Goal: Task Accomplishment & Management: Manage account settings

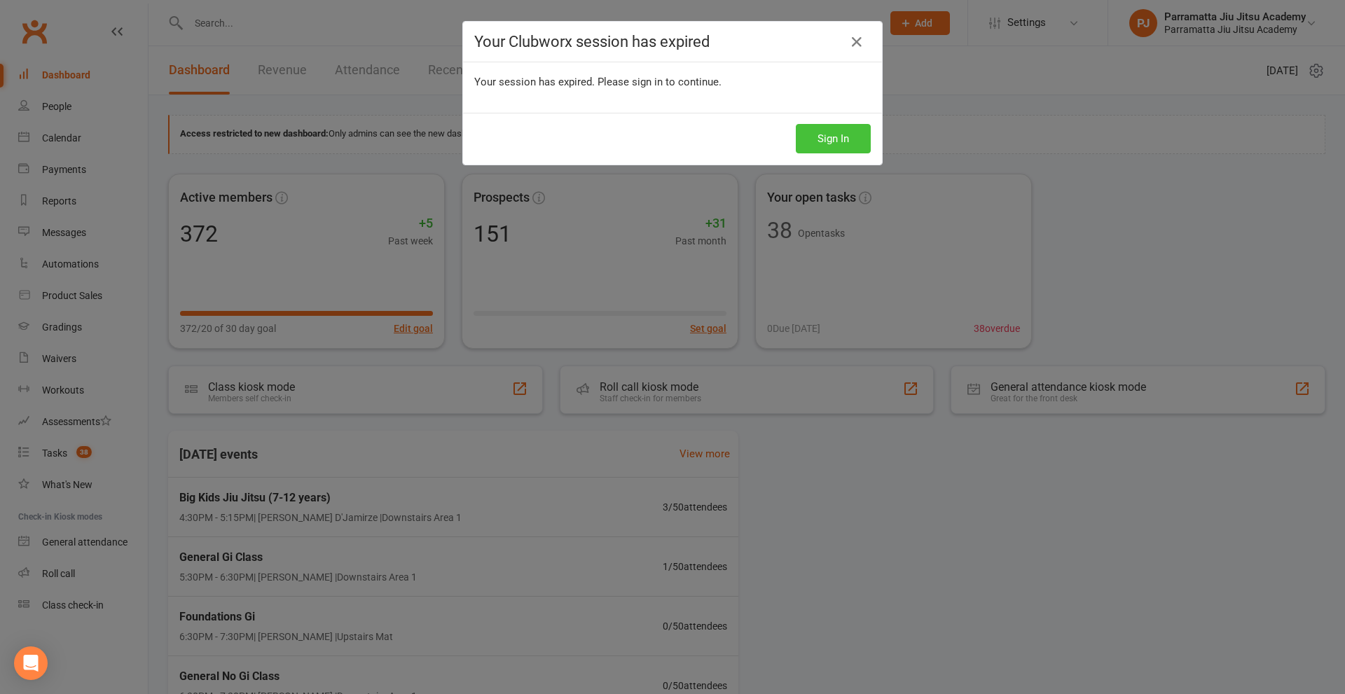
click at [833, 138] on button "Sign In" at bounding box center [833, 138] width 75 height 29
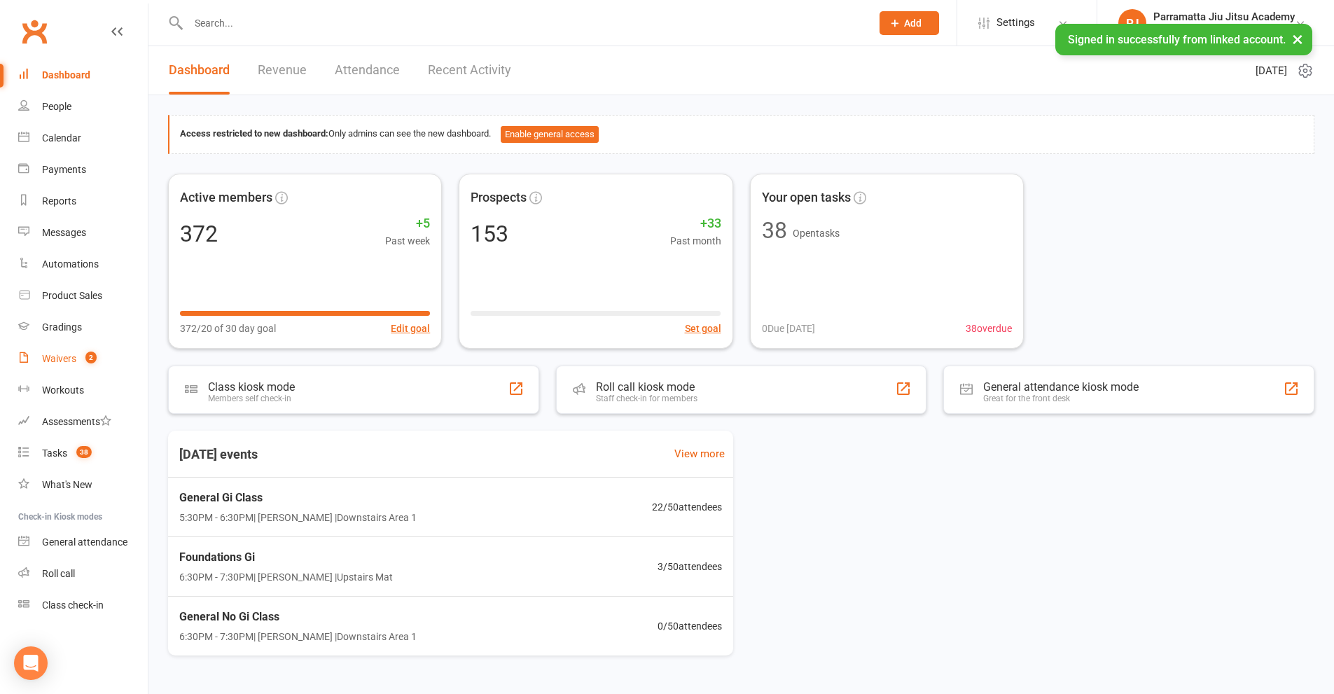
click at [60, 357] on div "Waivers" at bounding box center [59, 358] width 34 height 11
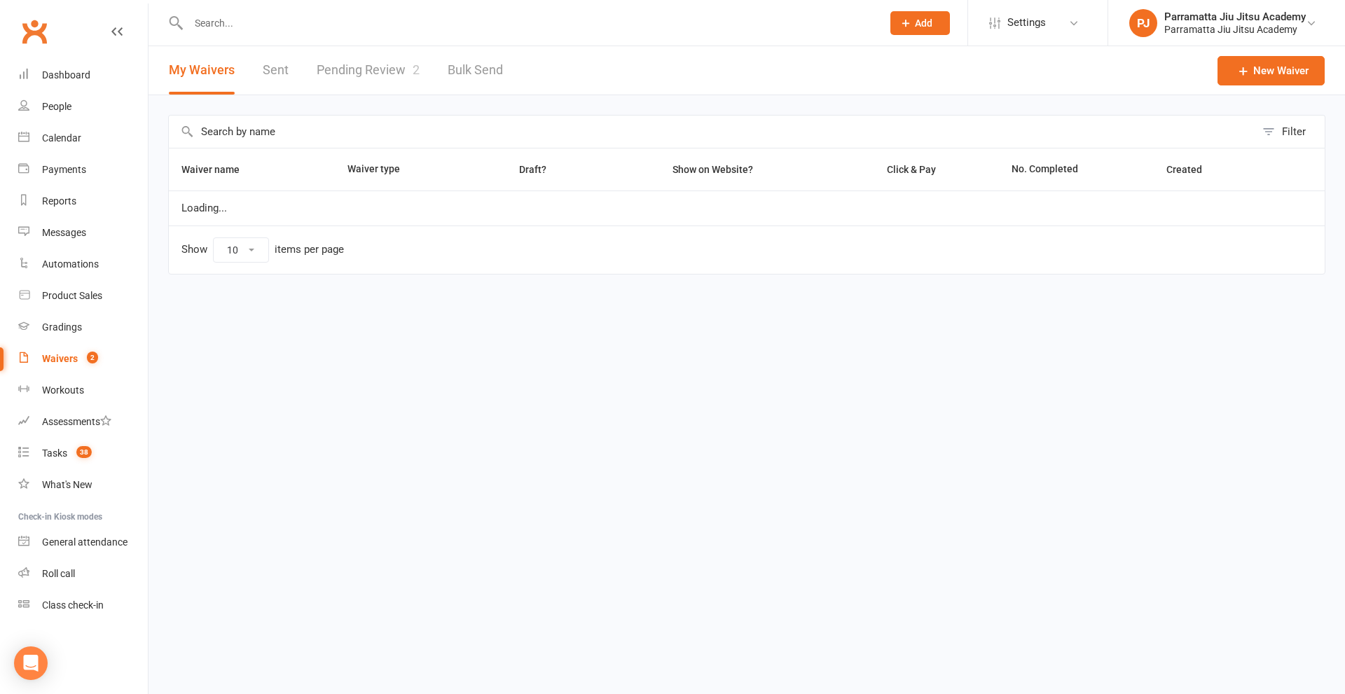
select select "100"
click at [374, 70] on link "Pending Review 2" at bounding box center [368, 70] width 103 height 48
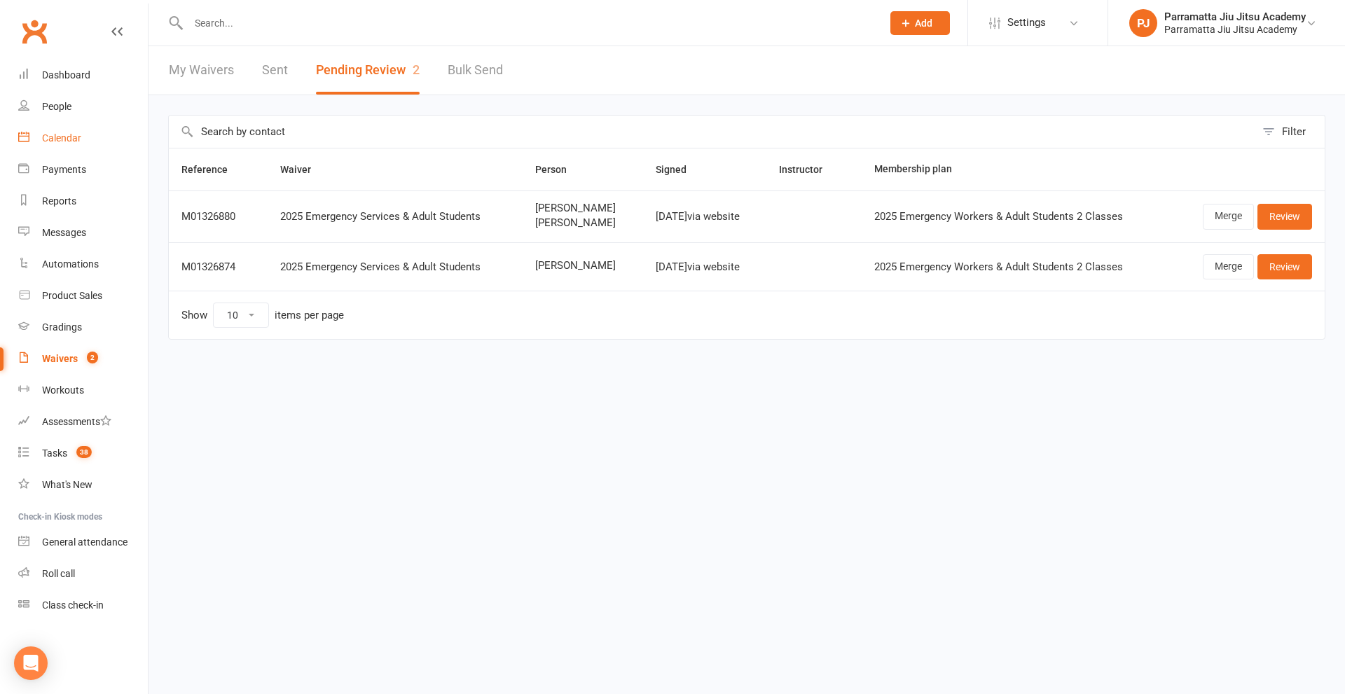
click at [61, 138] on div "Calendar" at bounding box center [61, 137] width 39 height 11
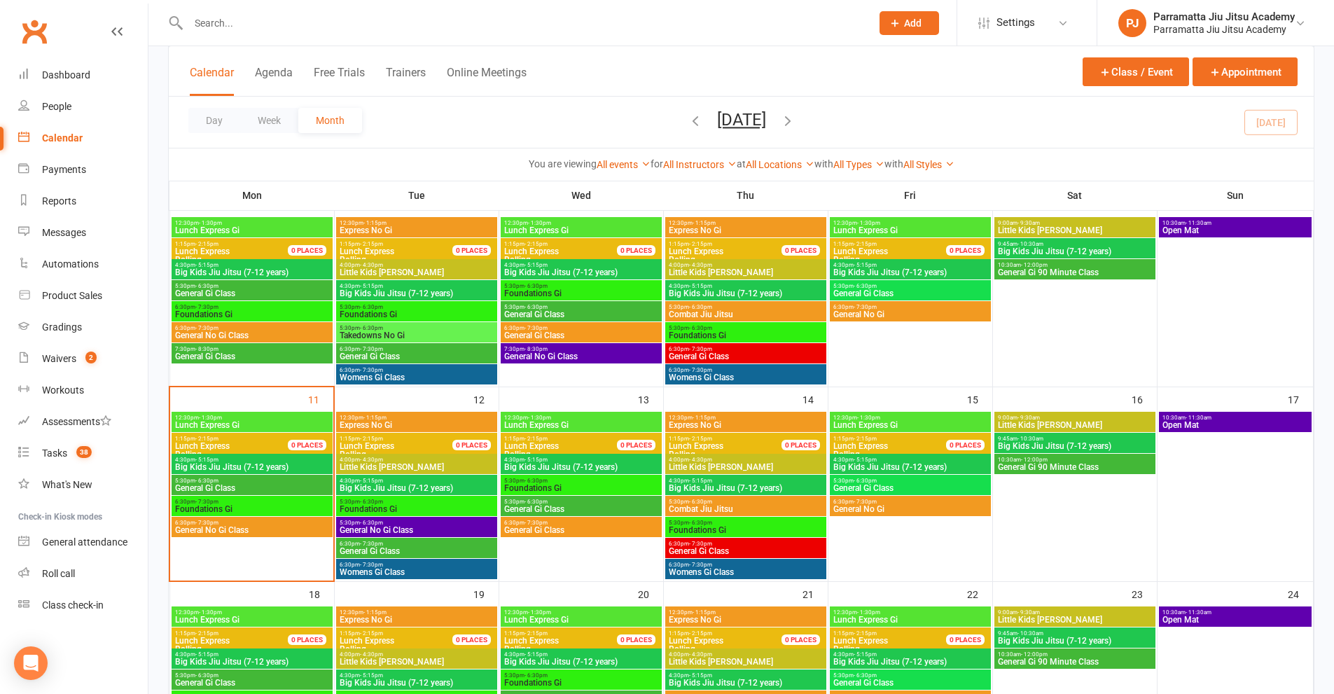
scroll to position [280, 0]
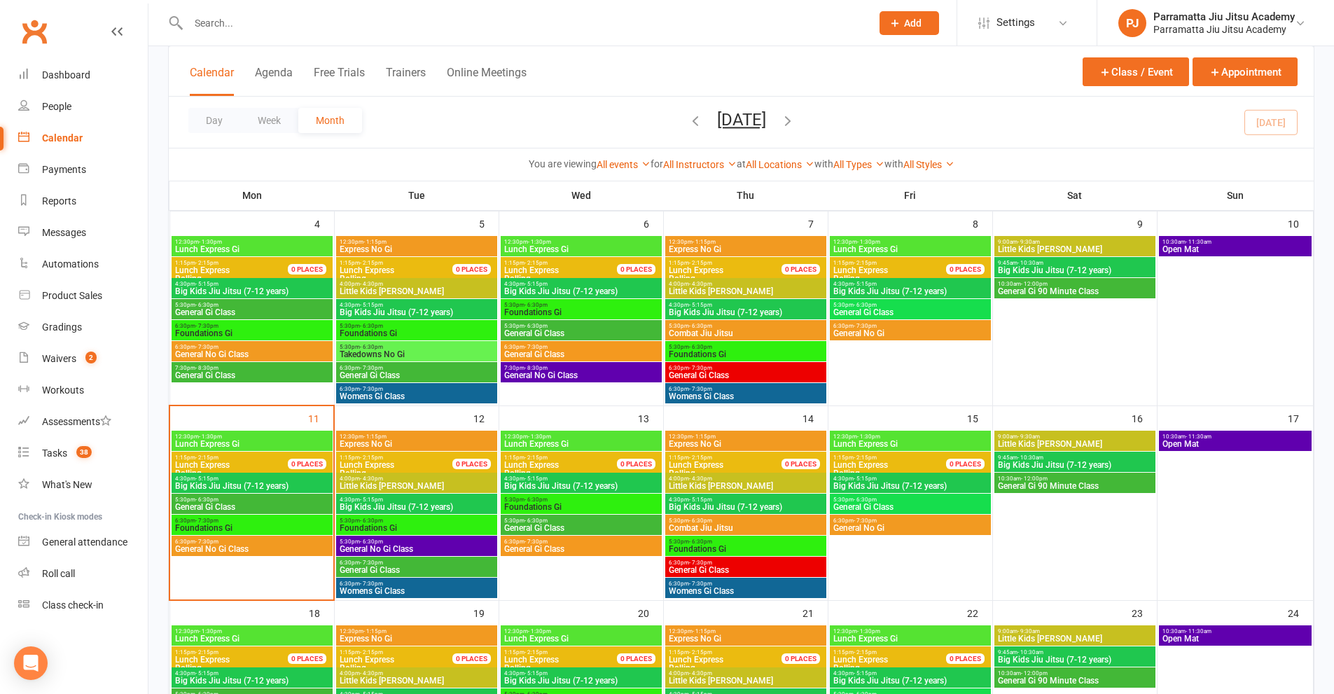
click at [254, 373] on span "General Gi Class" at bounding box center [251, 375] width 155 height 8
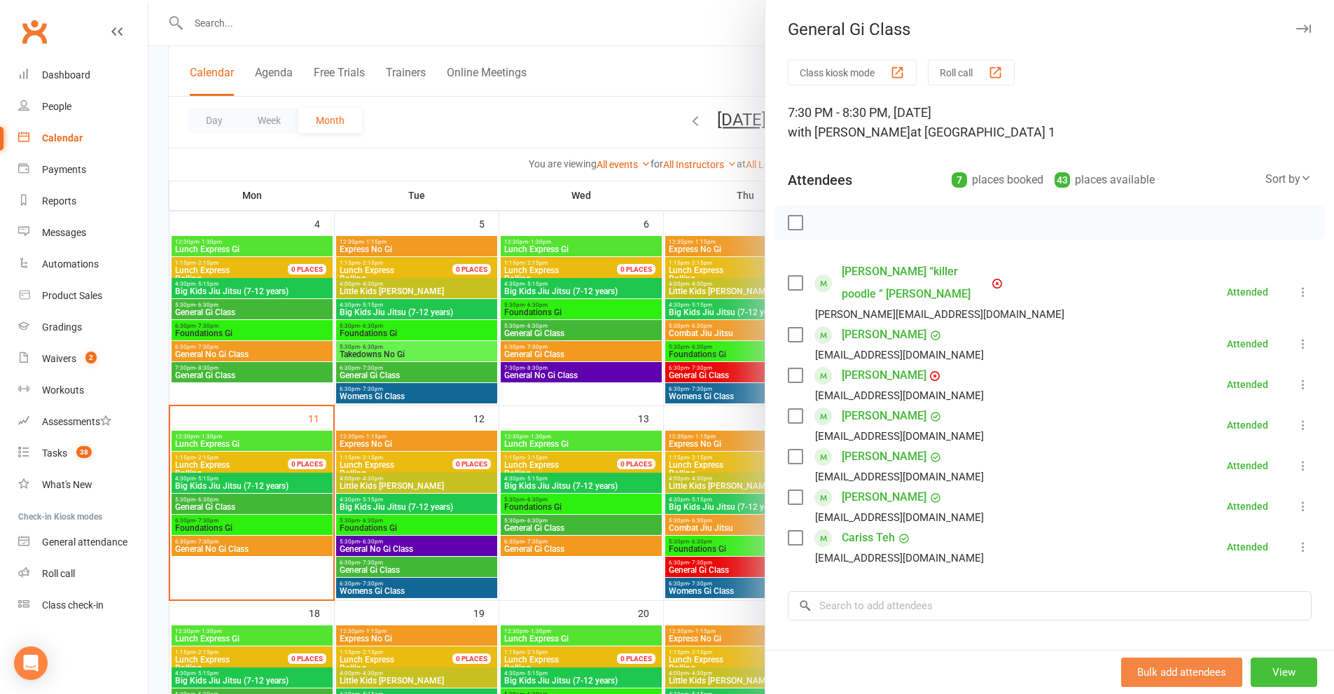
click at [1278, 675] on button "View" at bounding box center [1284, 672] width 67 height 29
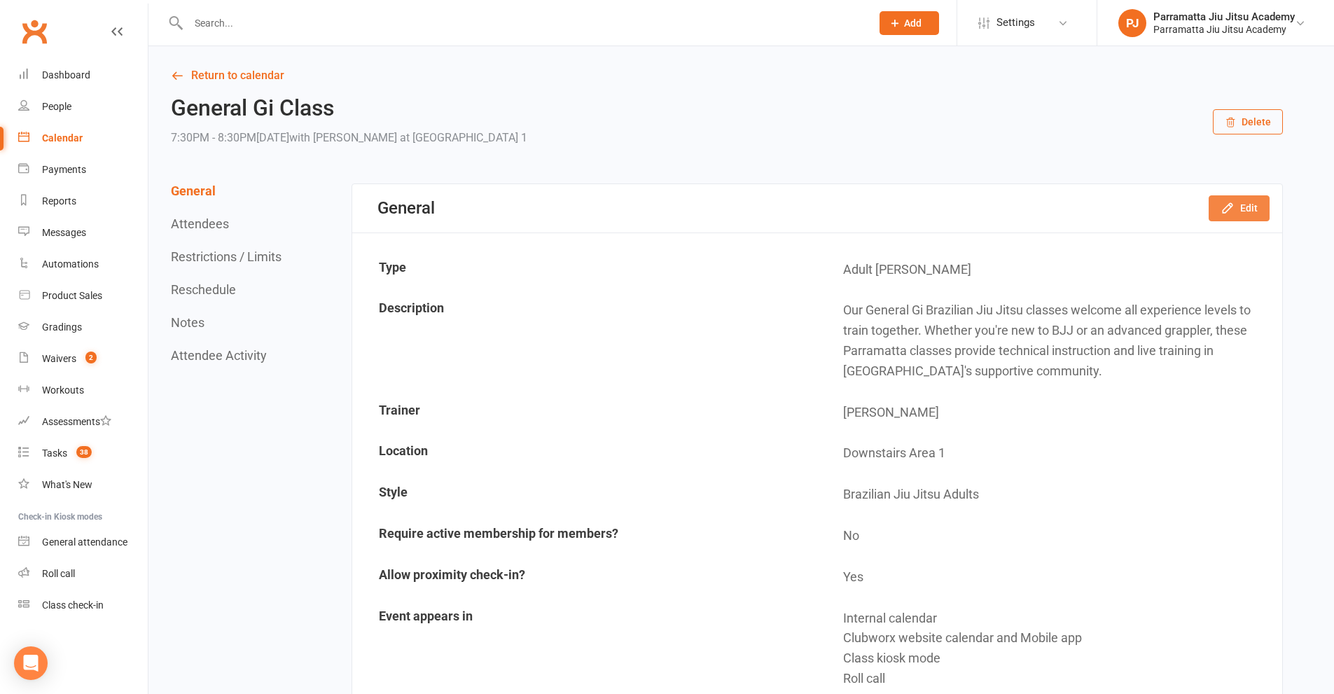
click at [1260, 212] on button "Edit" at bounding box center [1239, 207] width 61 height 25
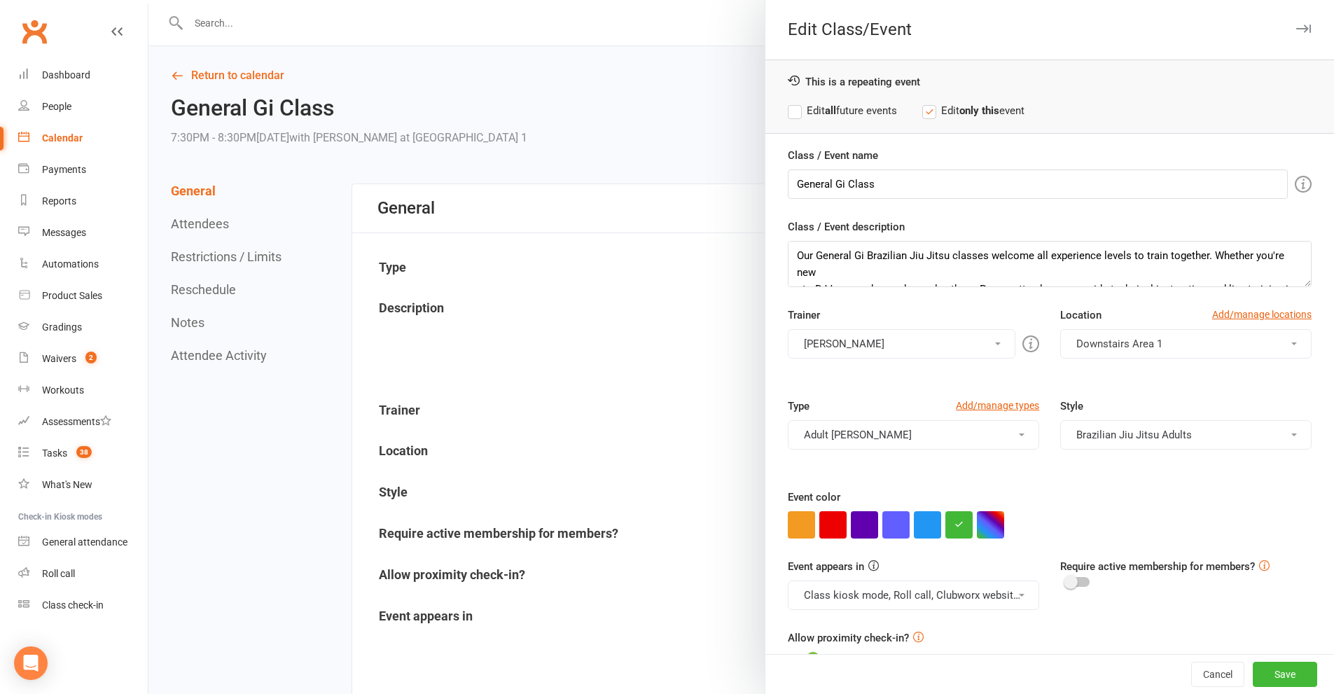
click at [800, 107] on label "Edit all future events" at bounding box center [842, 110] width 109 height 17
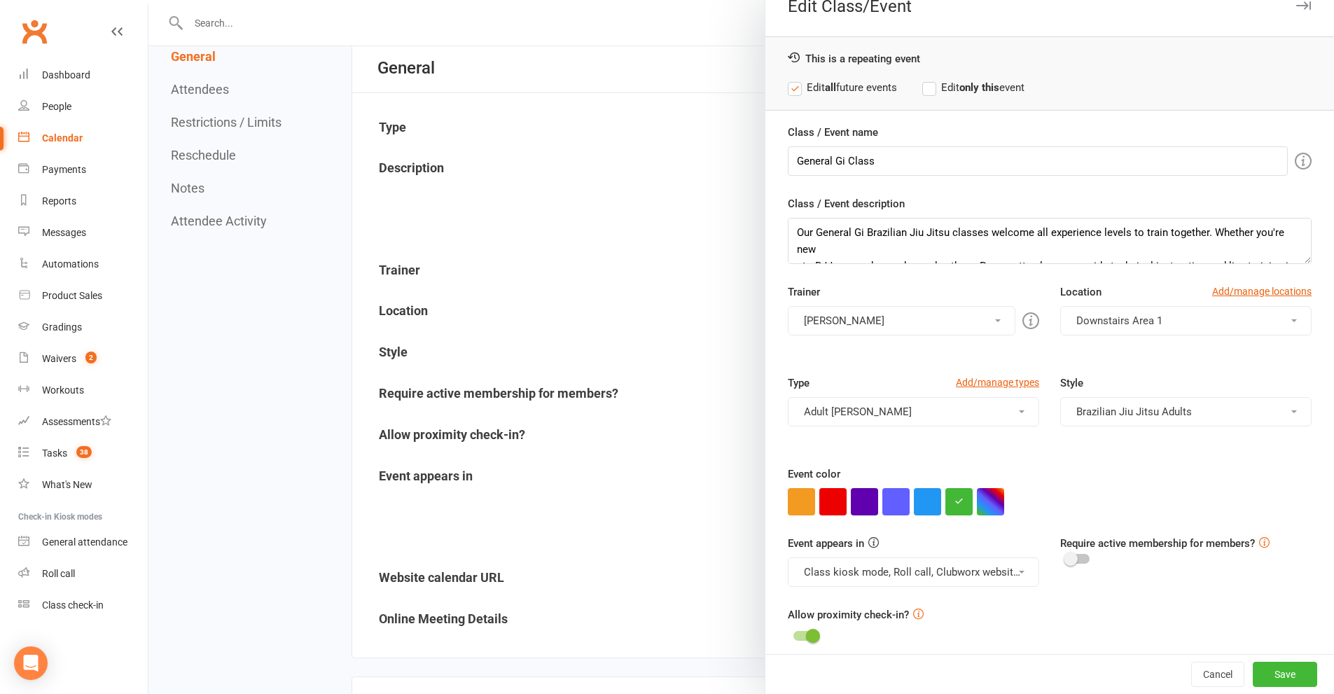
scroll to position [34, 0]
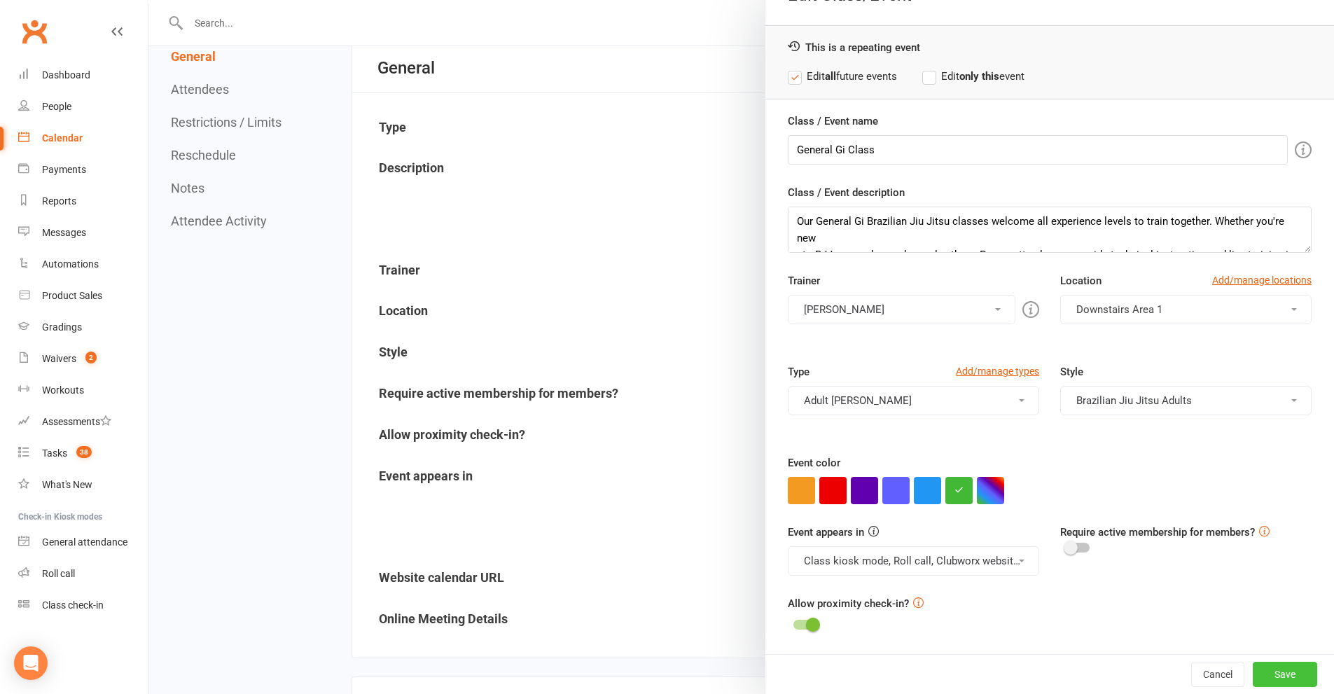
click at [1280, 662] on button "Save" at bounding box center [1285, 674] width 64 height 25
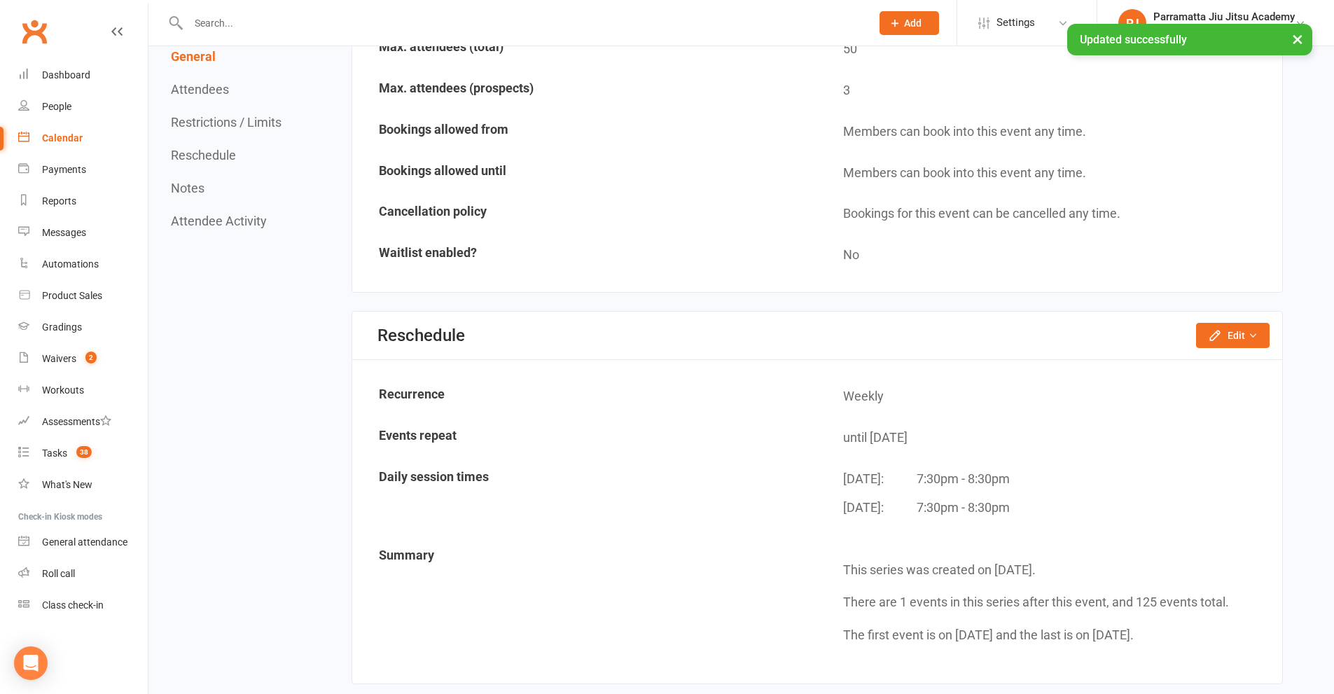
scroll to position [1401, 0]
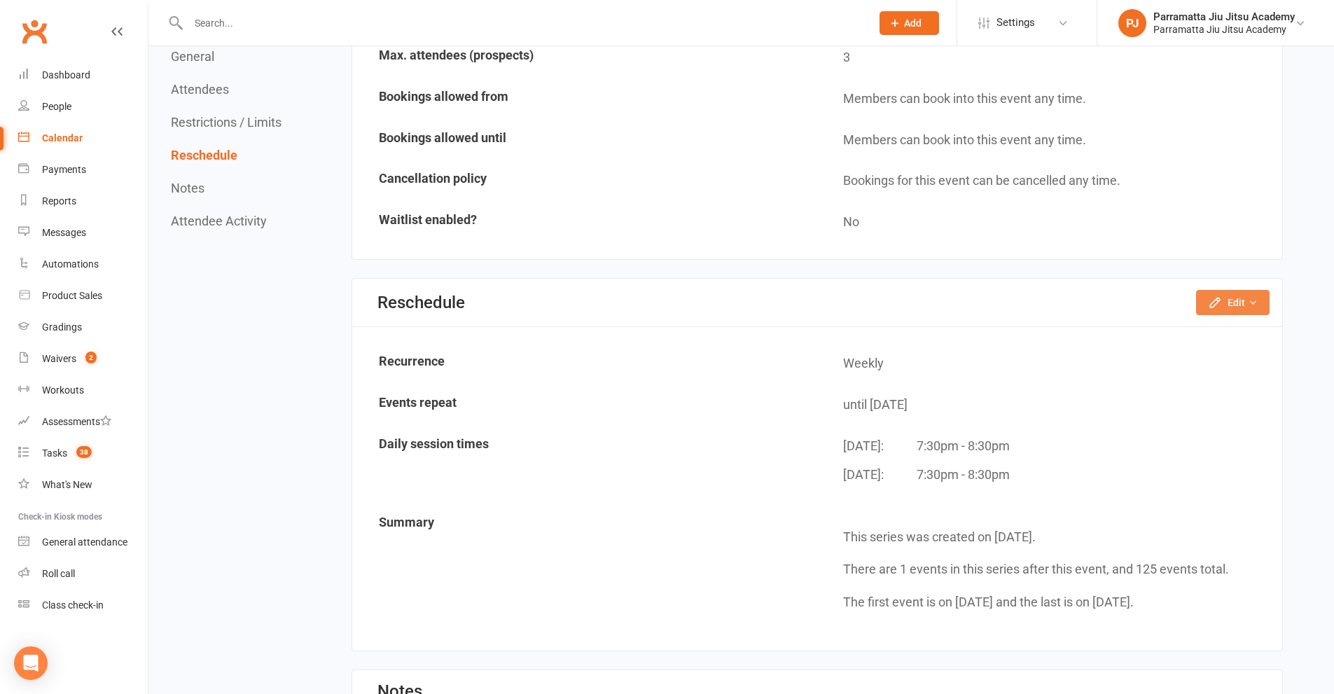
click at [1254, 295] on button "Edit" at bounding box center [1233, 302] width 74 height 25
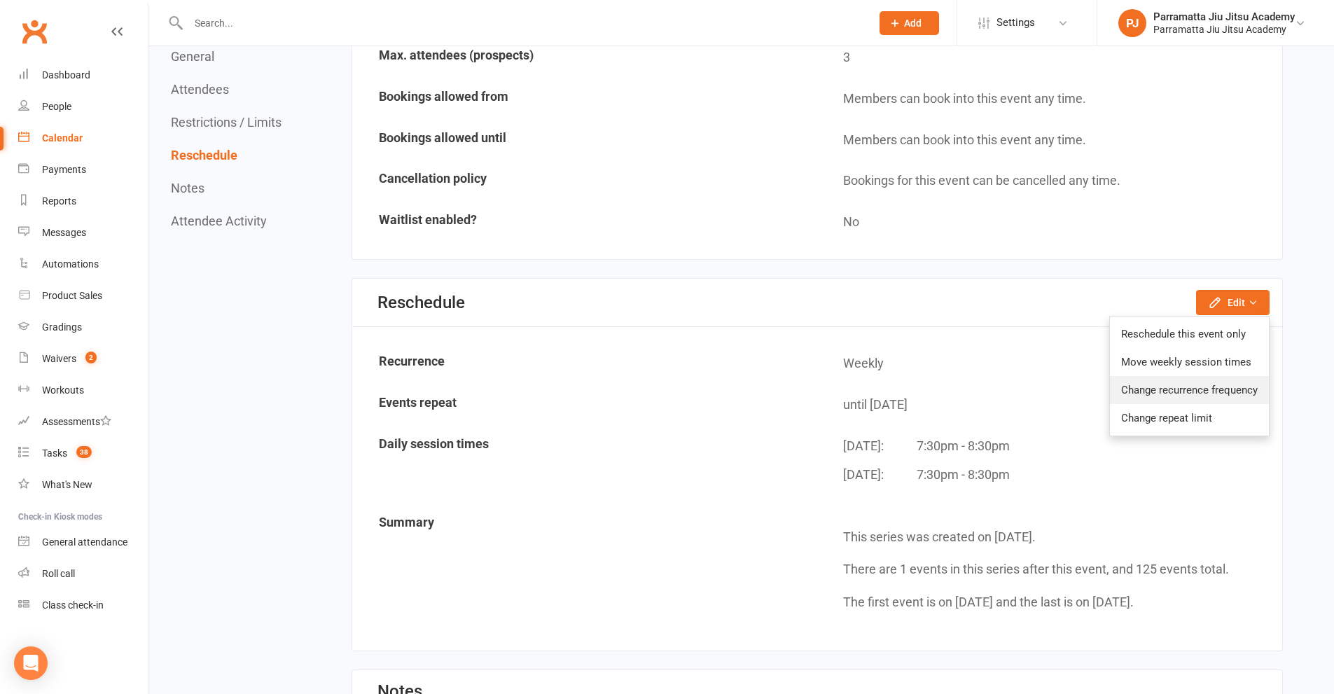
click at [1164, 389] on link "Change recurrence frequency" at bounding box center [1189, 390] width 159 height 28
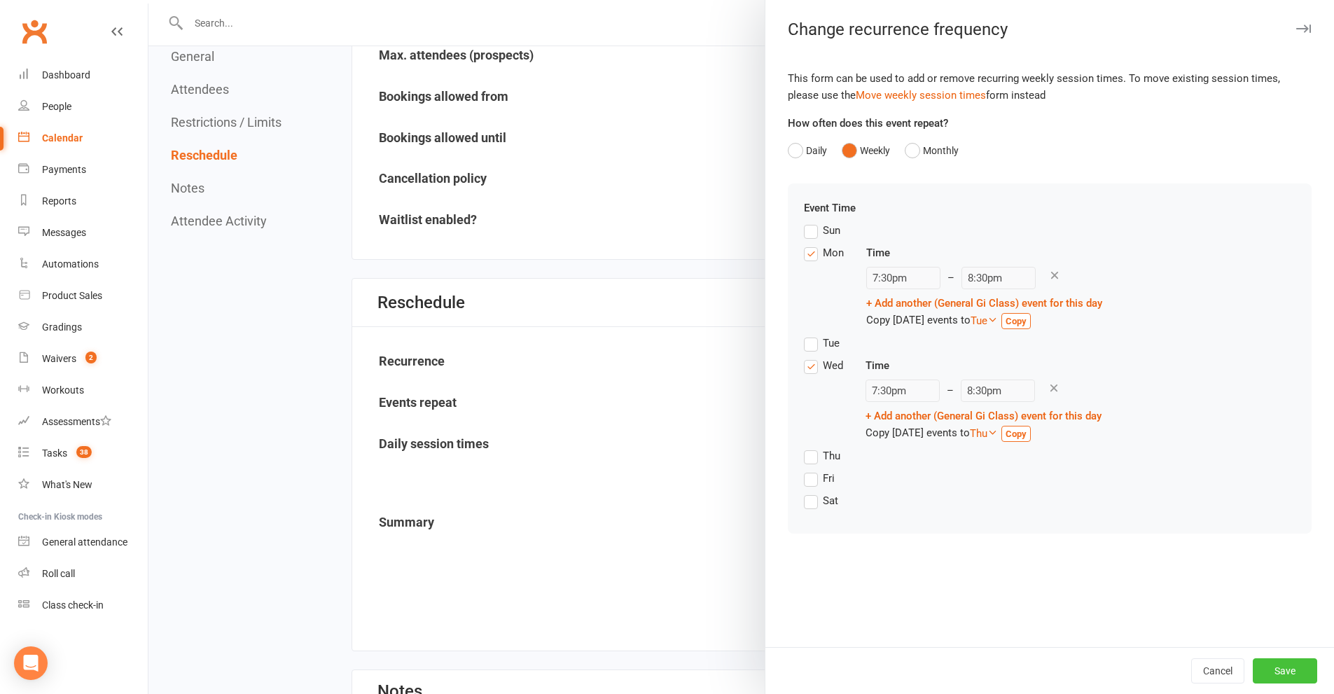
click at [1294, 670] on button "Save" at bounding box center [1285, 670] width 64 height 25
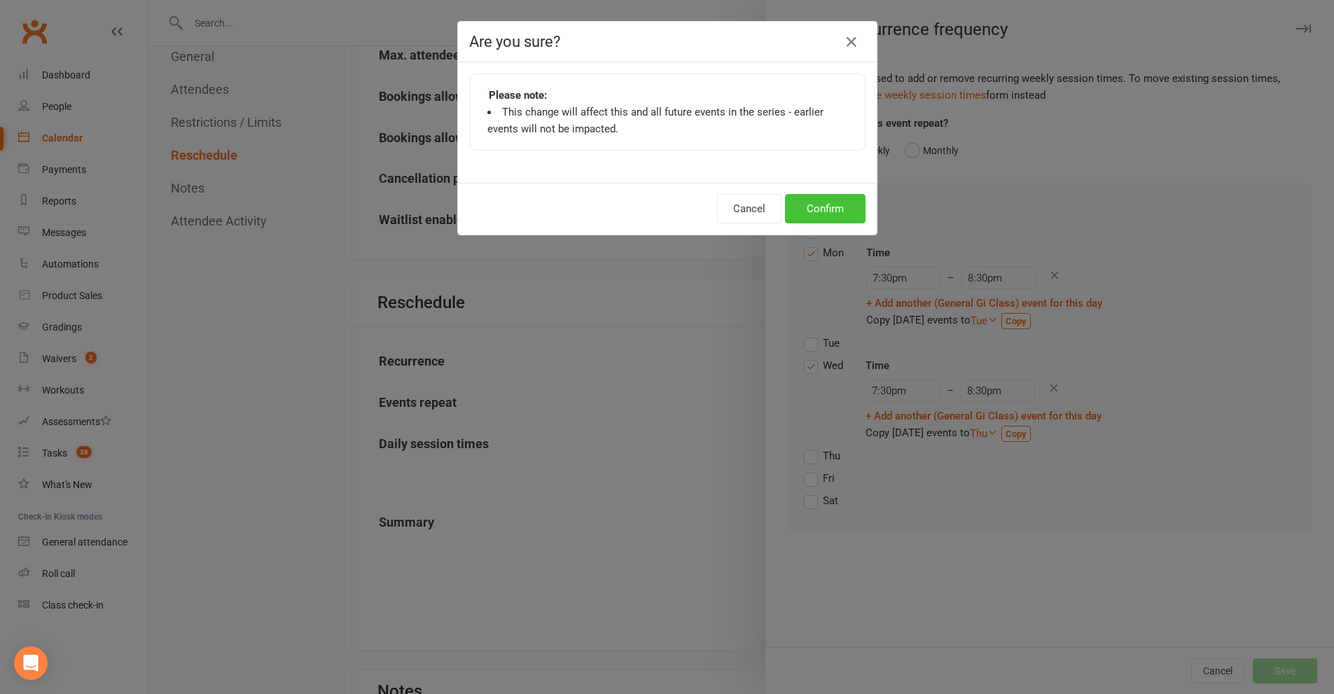
click at [808, 205] on button "Confirm" at bounding box center [825, 208] width 81 height 29
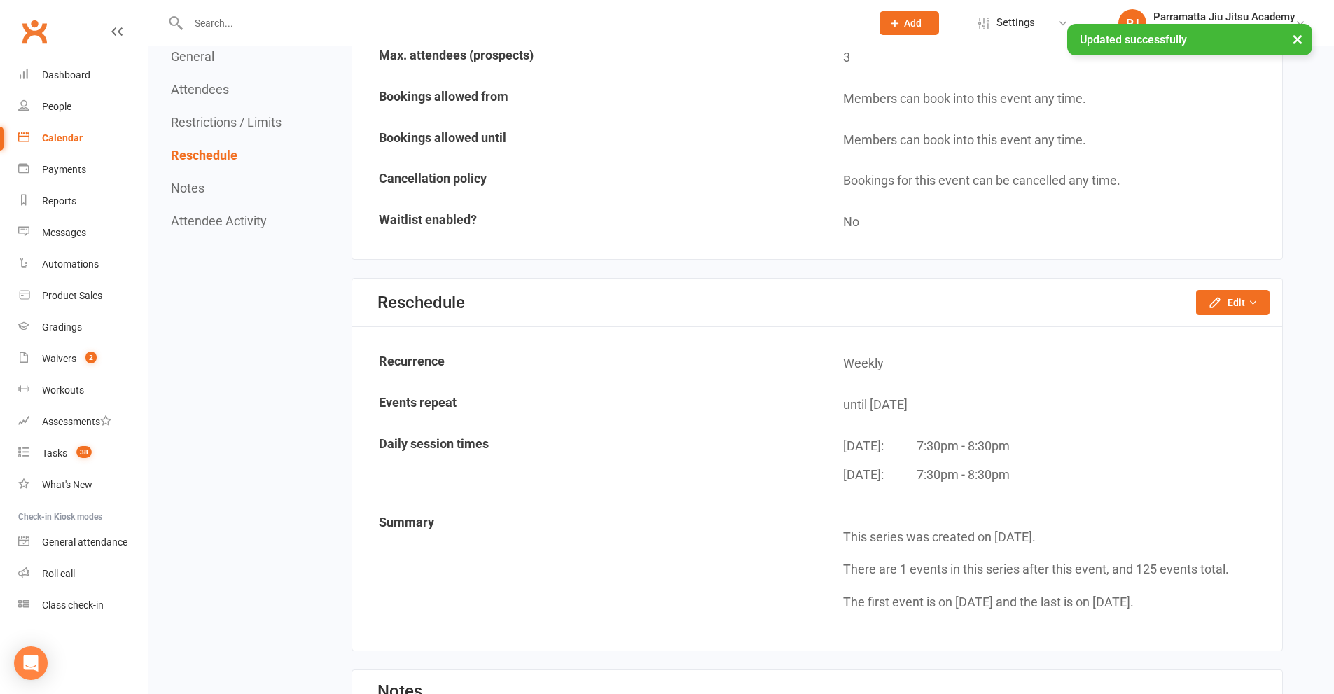
click at [71, 141] on div "Calendar" at bounding box center [62, 137] width 41 height 11
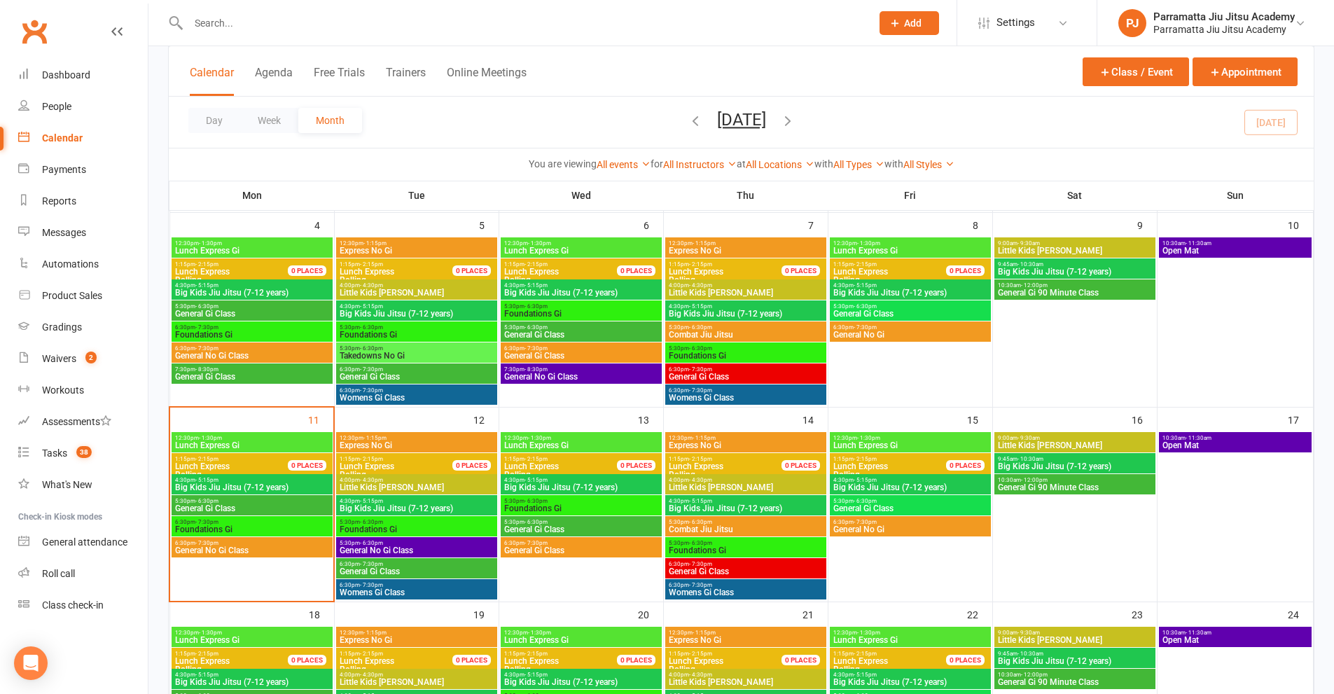
scroll to position [280, 0]
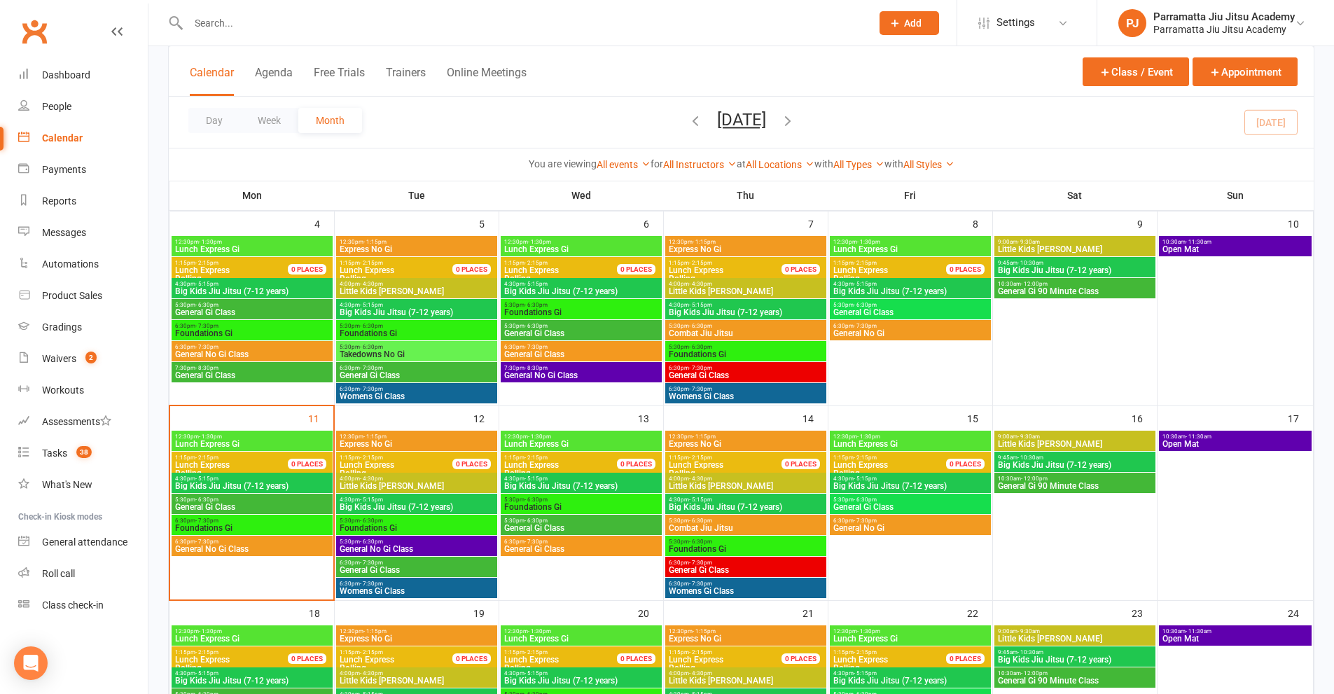
click at [267, 371] on span "General Gi Class" at bounding box center [251, 375] width 155 height 8
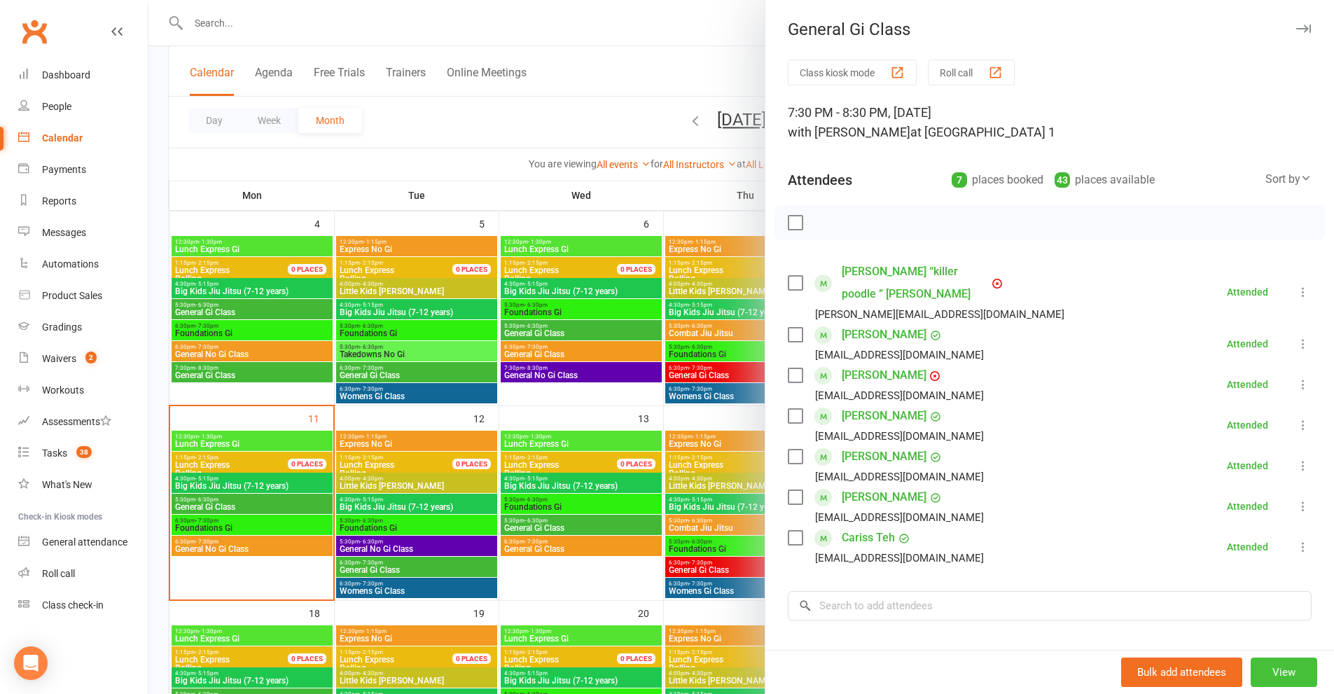
click at [1261, 668] on button "View" at bounding box center [1284, 672] width 67 height 29
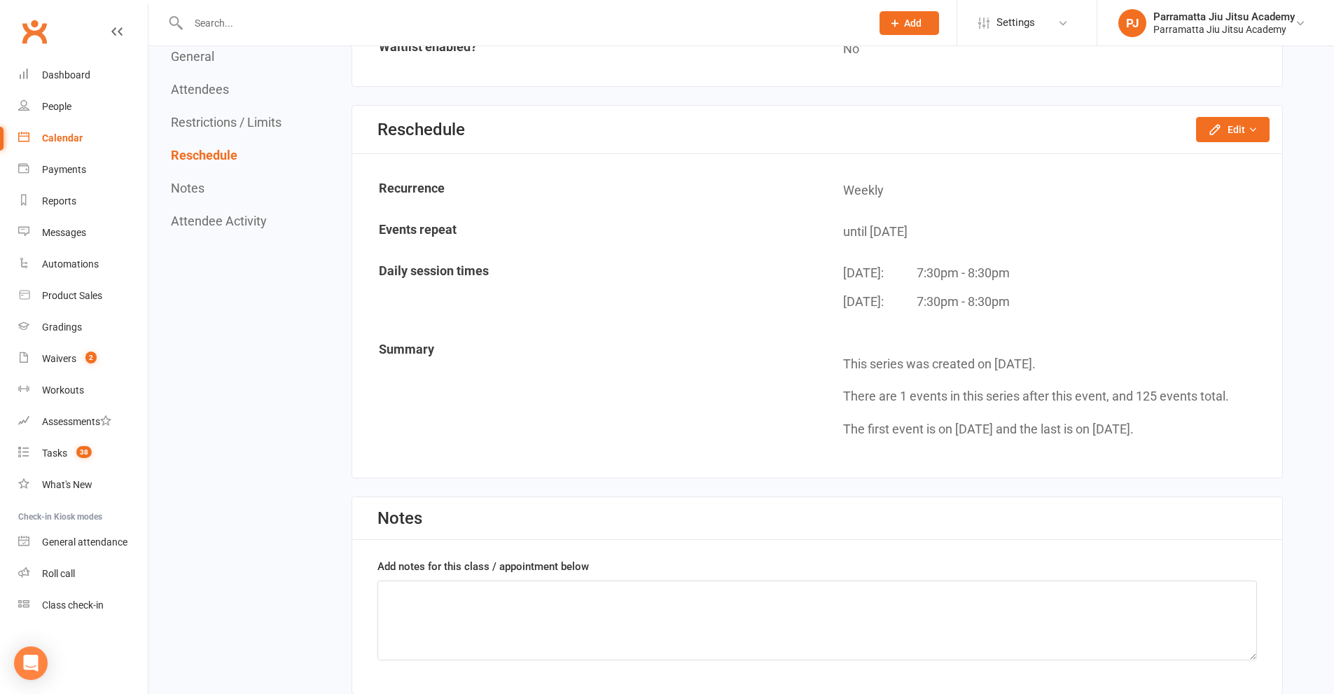
scroll to position [1541, 0]
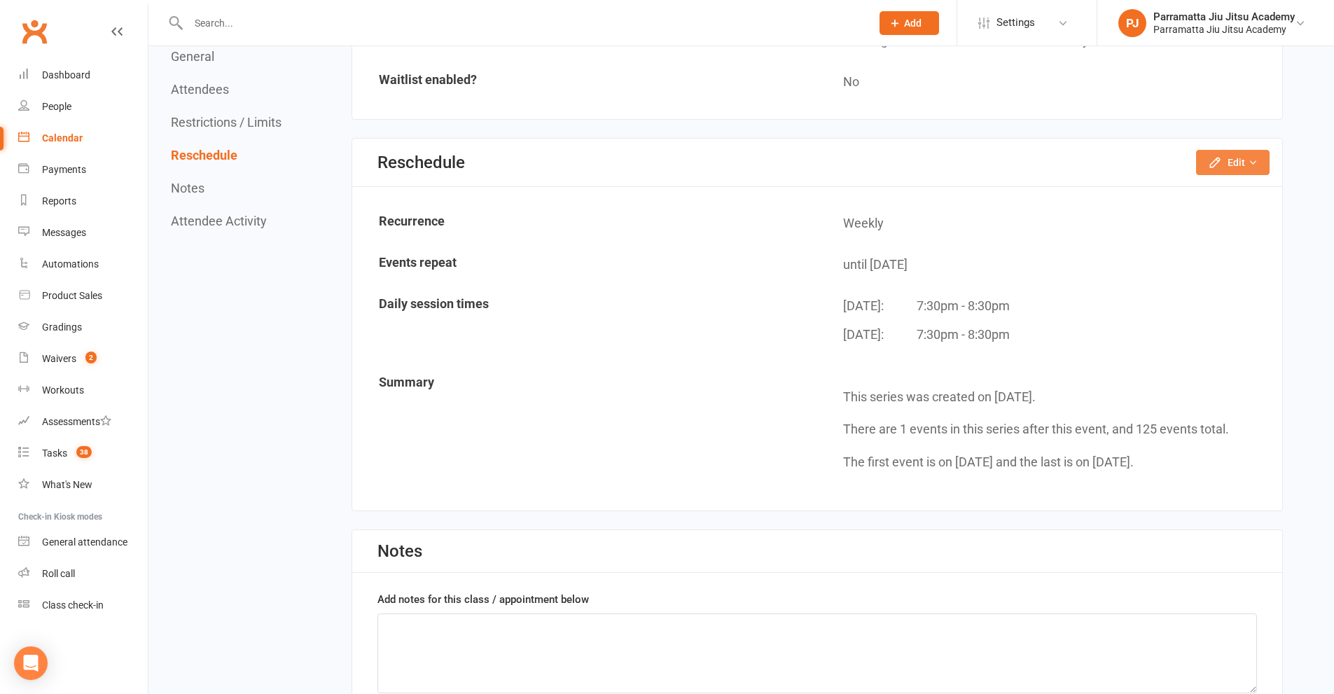
click at [1224, 157] on button "Edit" at bounding box center [1233, 162] width 74 height 25
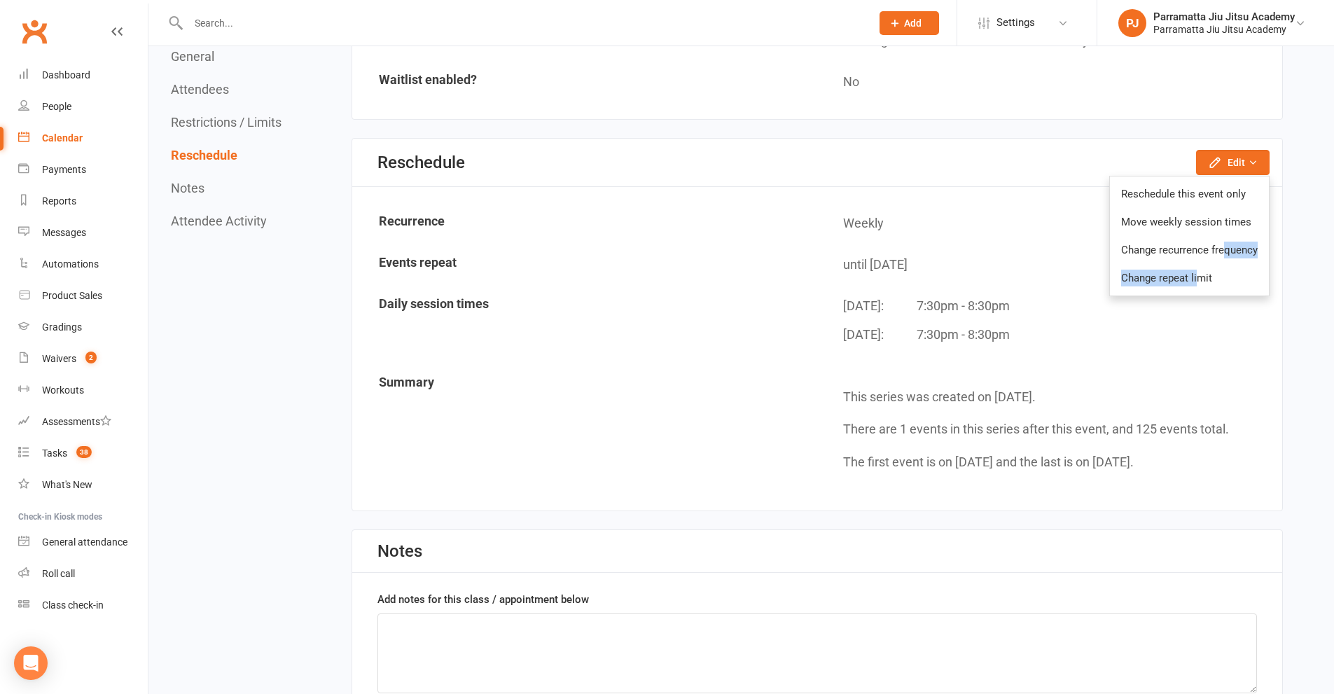
drag, startPoint x: 1226, startPoint y: 254, endPoint x: 1201, endPoint y: 283, distance: 38.7
click at [1201, 283] on ul "Reschedule this event only Move weekly session times Change recurrence frequenc…" at bounding box center [1189, 236] width 160 height 120
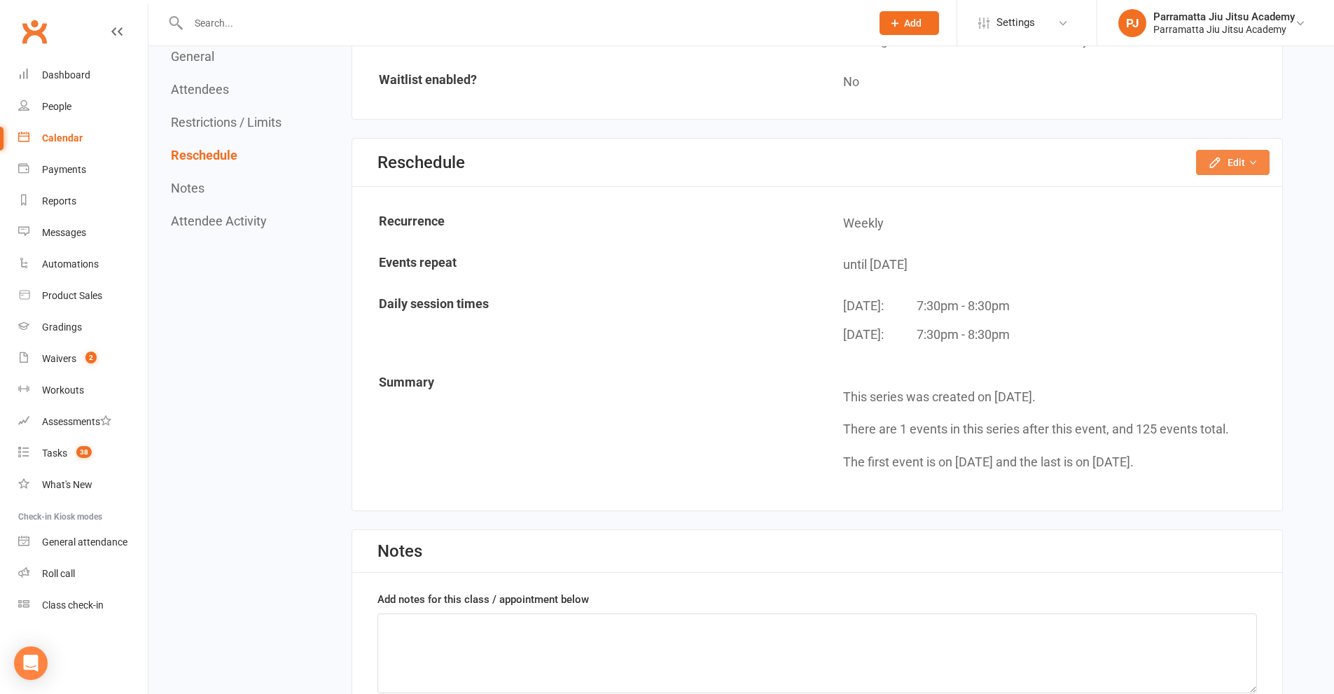
click at [1257, 167] on icon "button" at bounding box center [1253, 163] width 10 height 10
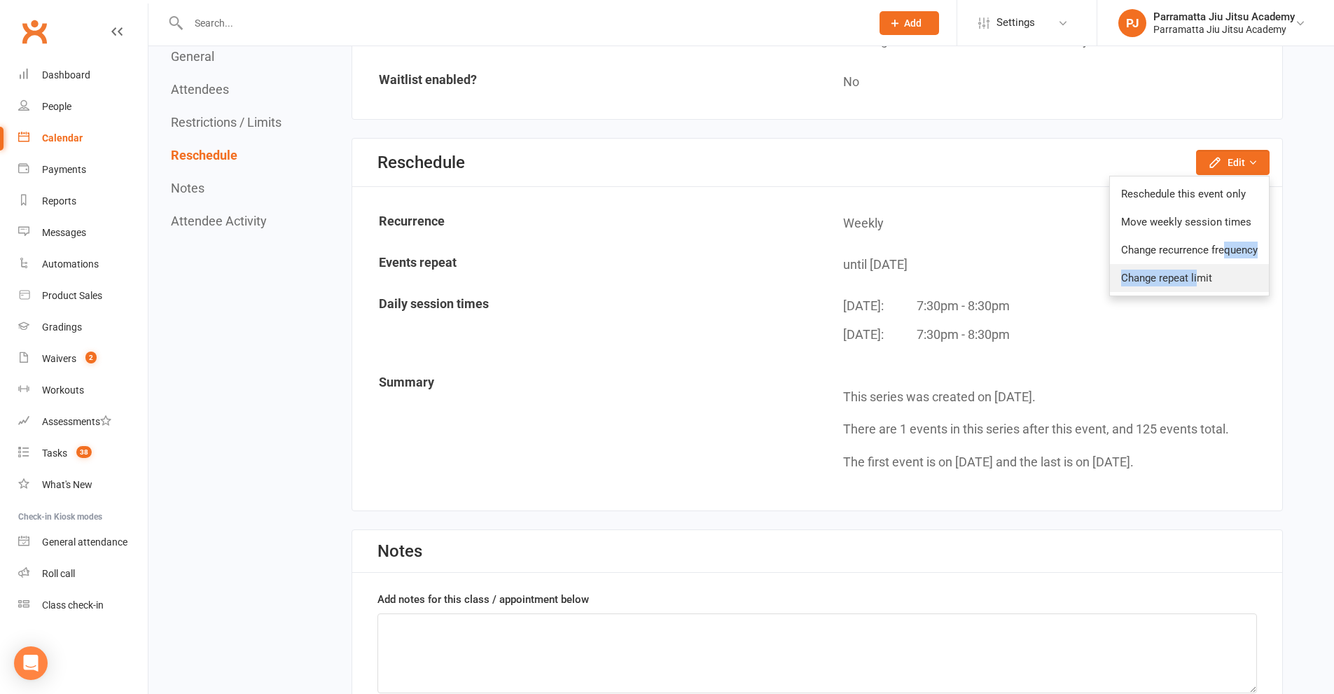
click at [1199, 282] on link "Change repeat limit" at bounding box center [1189, 278] width 159 height 28
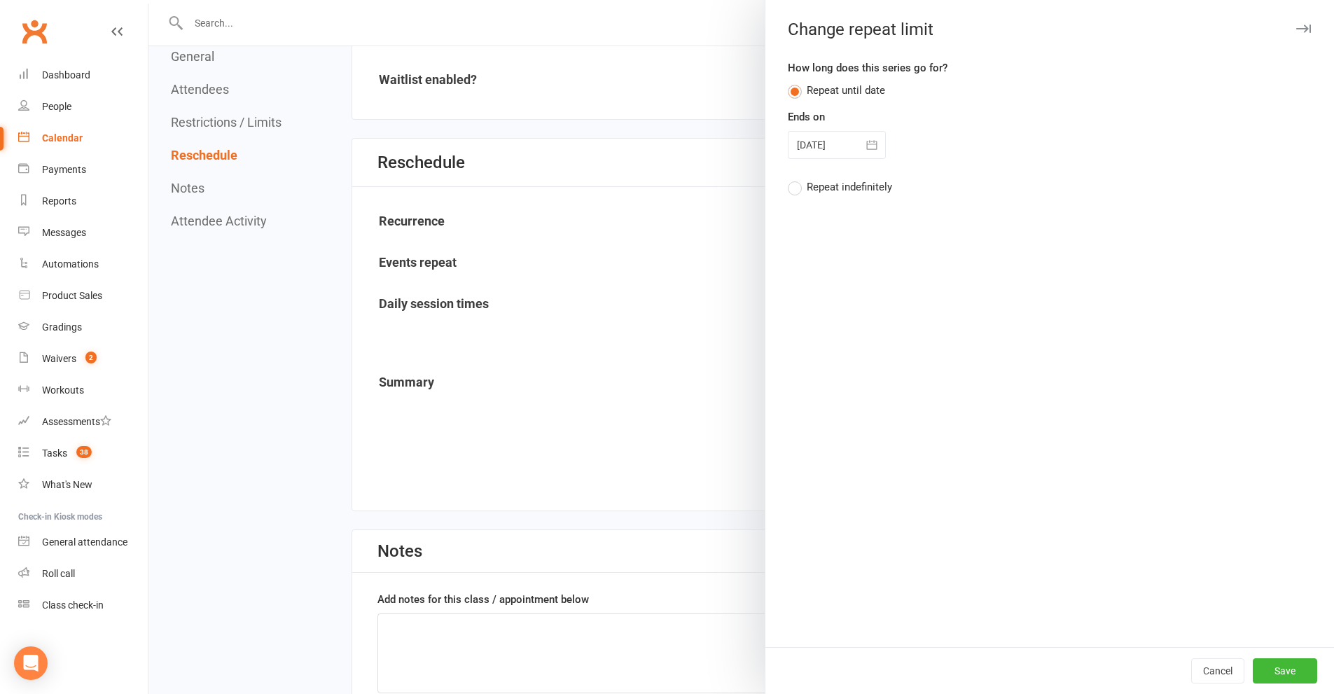
click at [798, 186] on label "Repeat indefinitely" at bounding box center [840, 187] width 104 height 17
click at [797, 179] on input "Repeat indefinitely" at bounding box center [792, 179] width 9 height 0
click at [1281, 674] on button "Save" at bounding box center [1285, 670] width 64 height 25
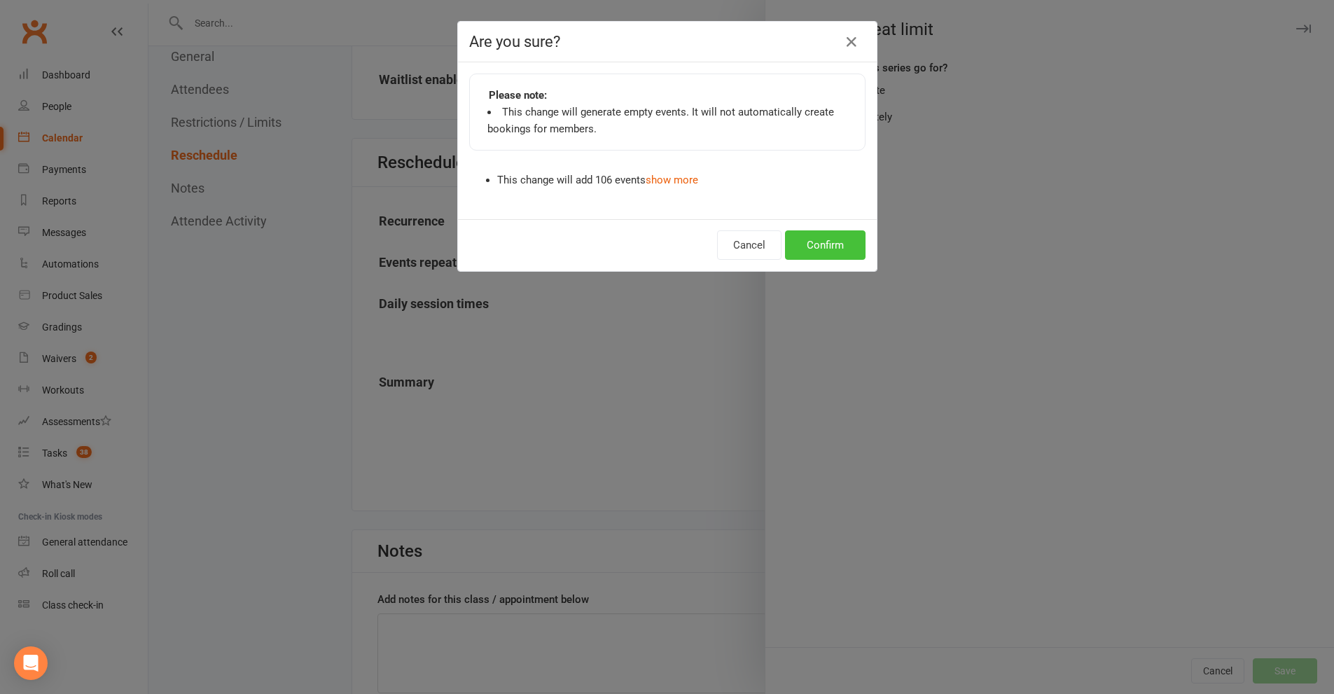
click at [833, 245] on button "Confirm" at bounding box center [825, 244] width 81 height 29
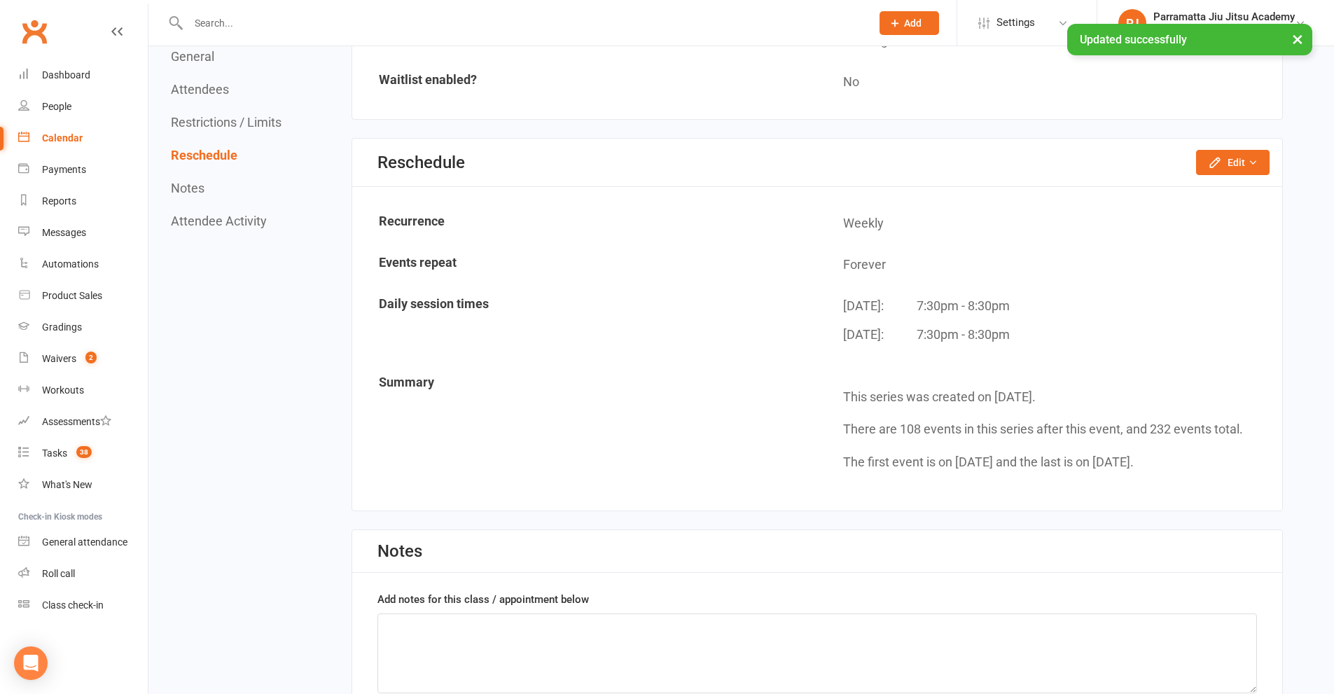
click at [65, 133] on div "Calendar" at bounding box center [62, 137] width 41 height 11
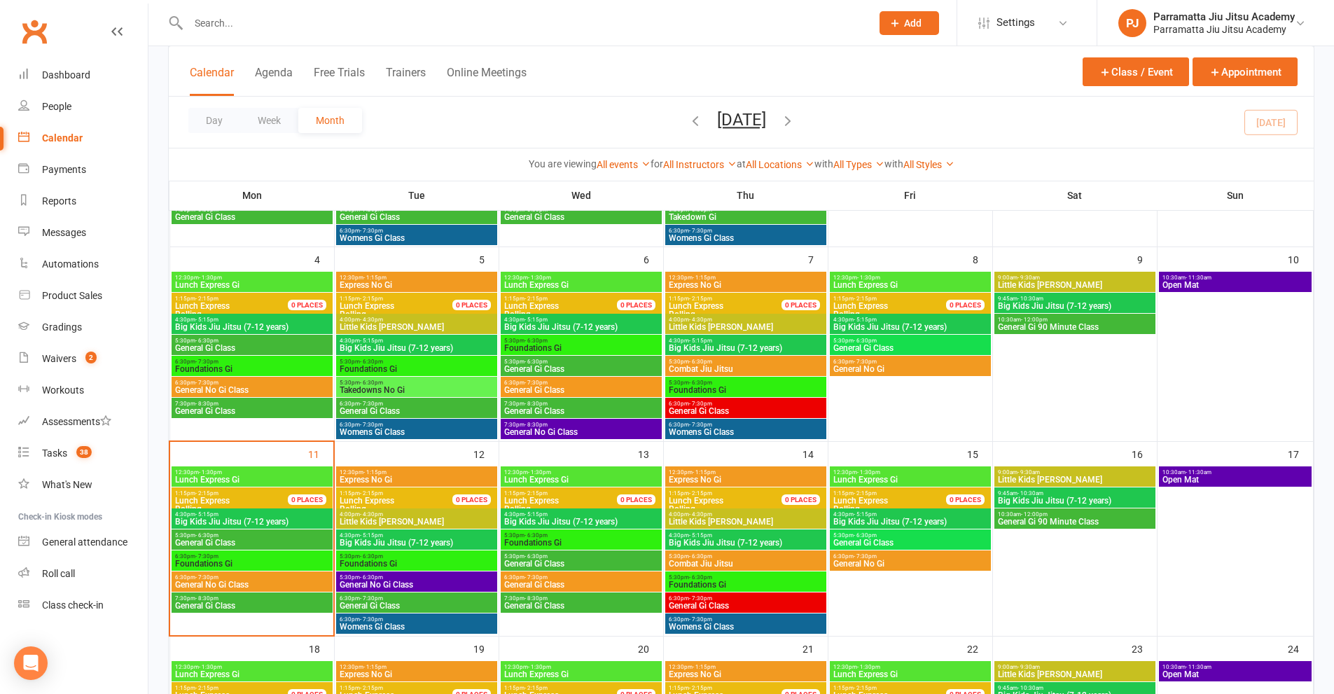
scroll to position [210, 0]
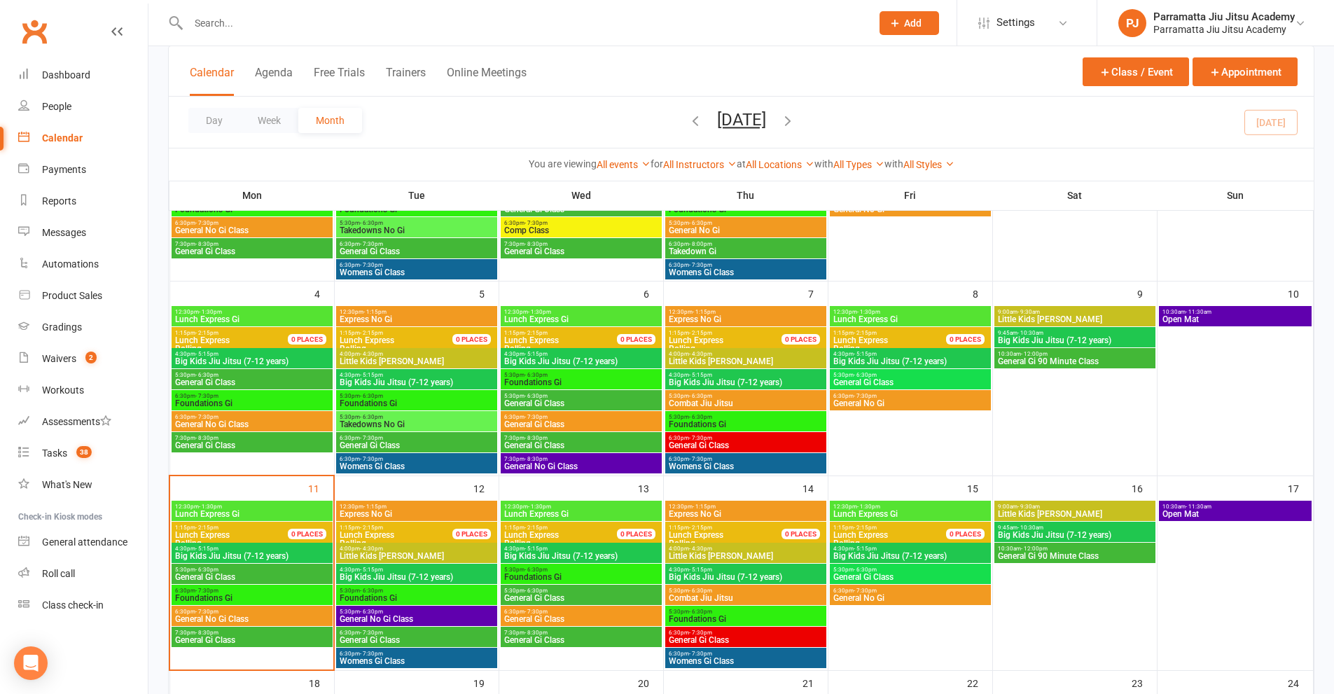
click at [246, 441] on span "General Gi Class" at bounding box center [251, 445] width 155 height 8
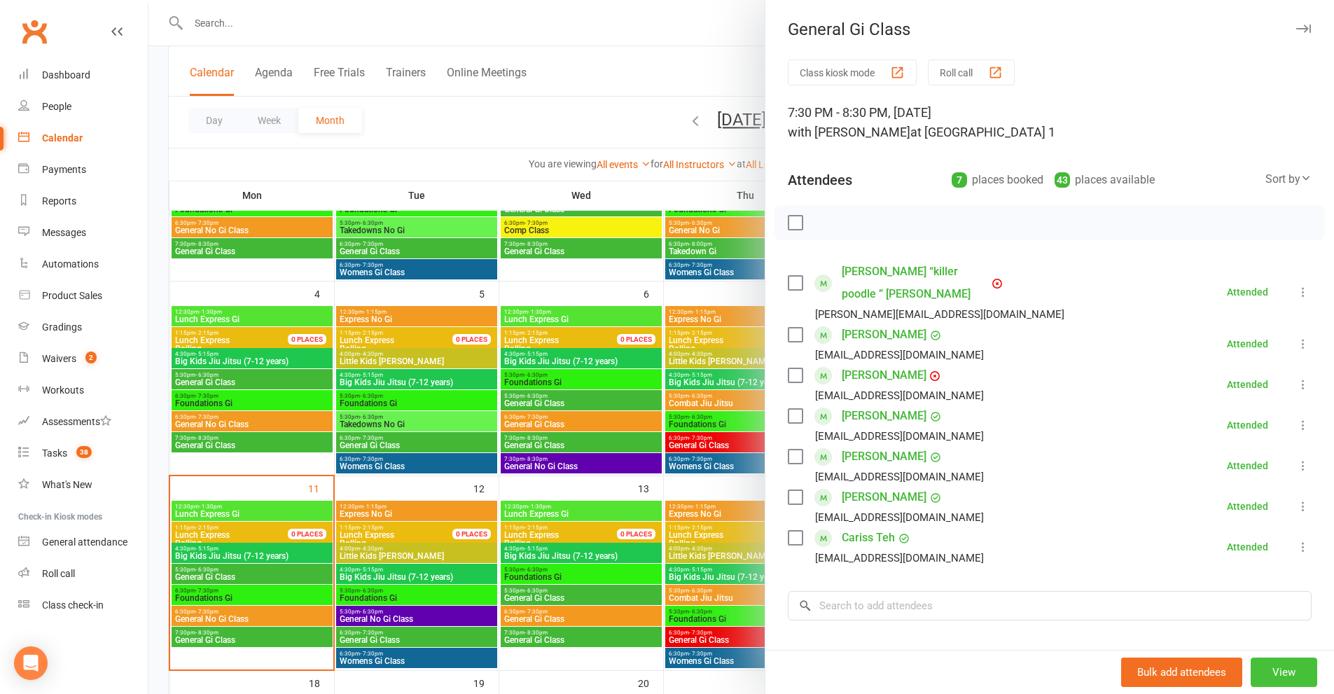
click at [1266, 668] on button "View" at bounding box center [1284, 672] width 67 height 29
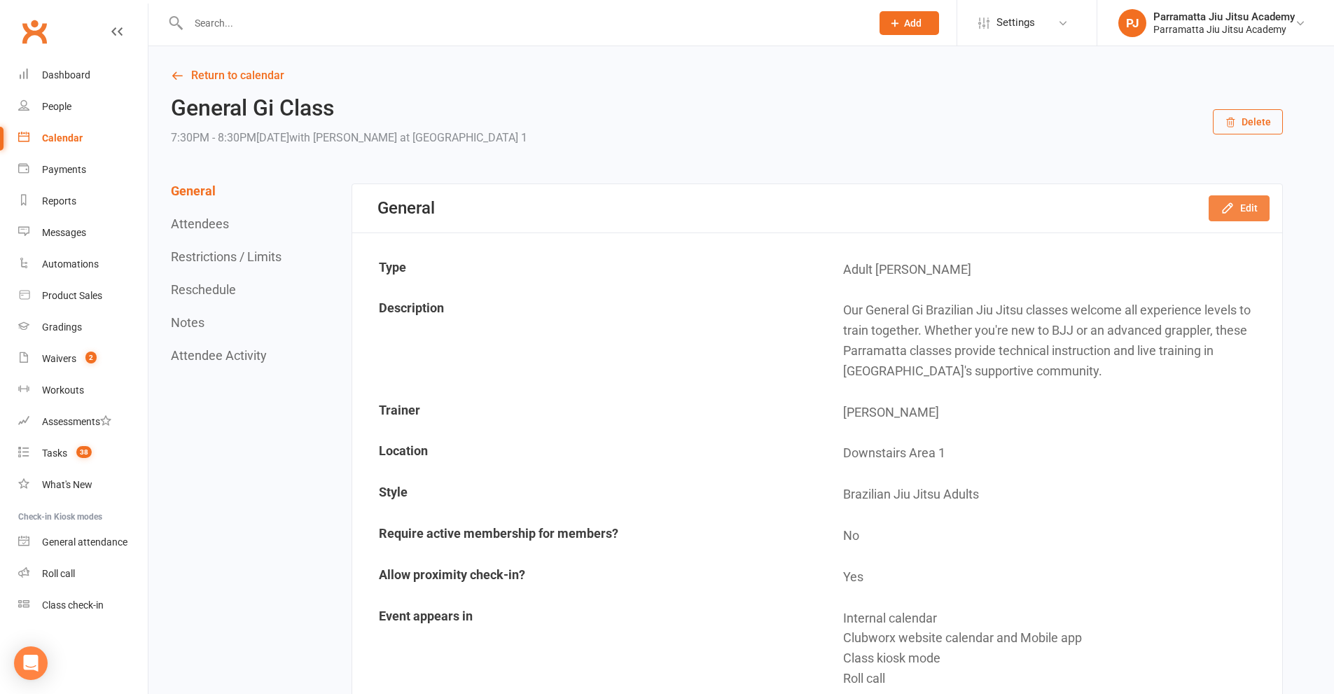
click at [1235, 207] on icon "button" at bounding box center [1228, 208] width 14 height 14
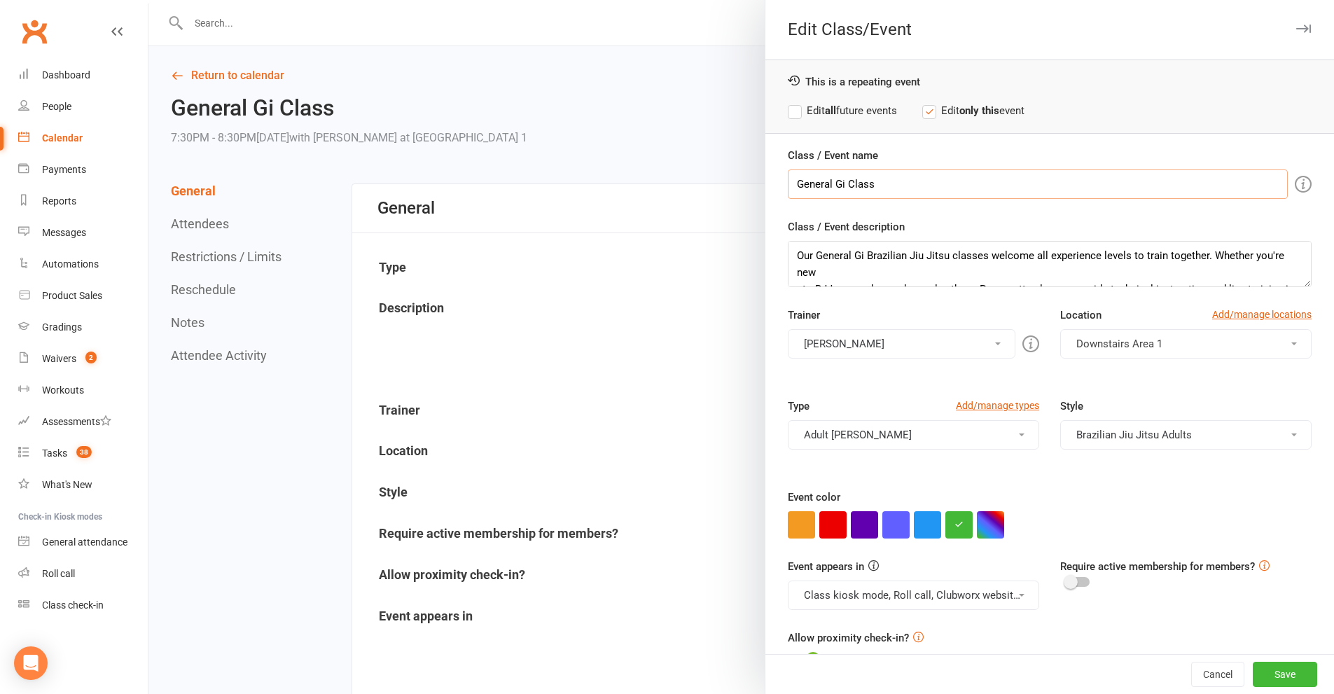
drag, startPoint x: 963, startPoint y: 188, endPoint x: 803, endPoint y: 189, distance: 159.7
click at [916, 190] on input "General Gi Class" at bounding box center [1038, 184] width 500 height 29
click at [827, 191] on input "General Gi Class" at bounding box center [1038, 184] width 500 height 29
type input "General No Gi Class"
click at [1276, 677] on button "Save" at bounding box center [1285, 674] width 64 height 25
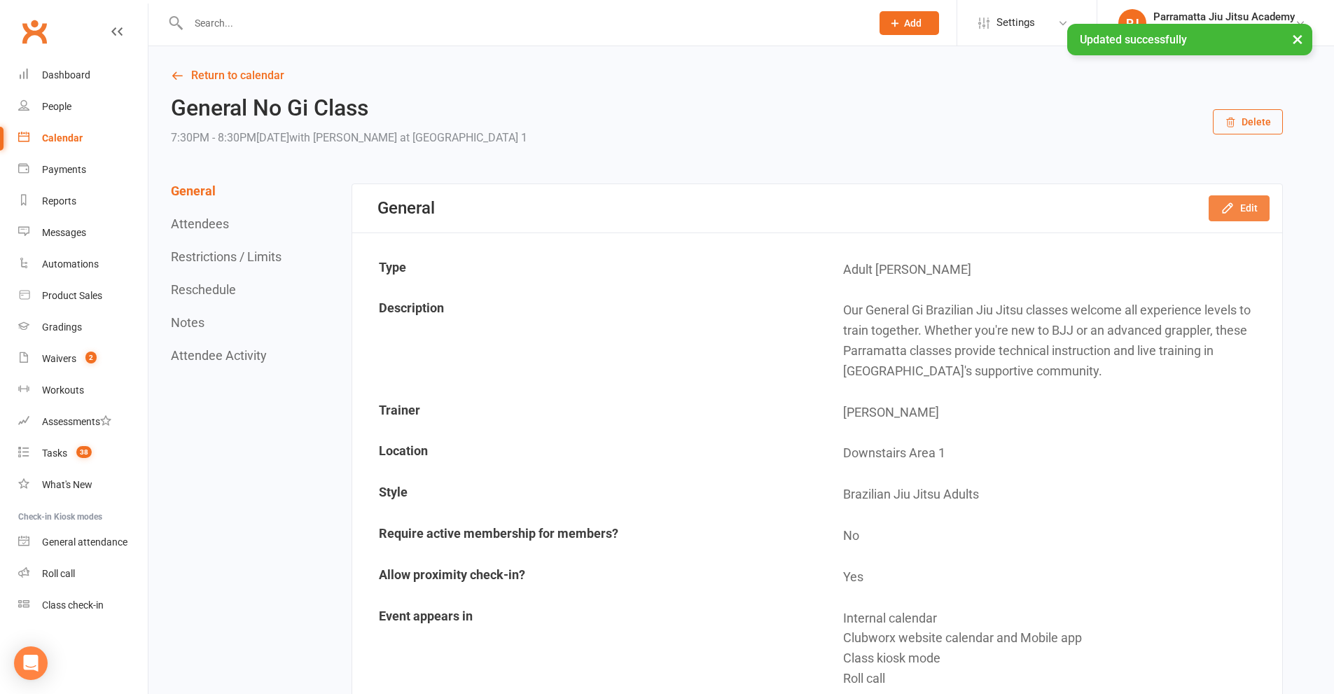
click at [1252, 200] on button "Edit" at bounding box center [1239, 207] width 61 height 25
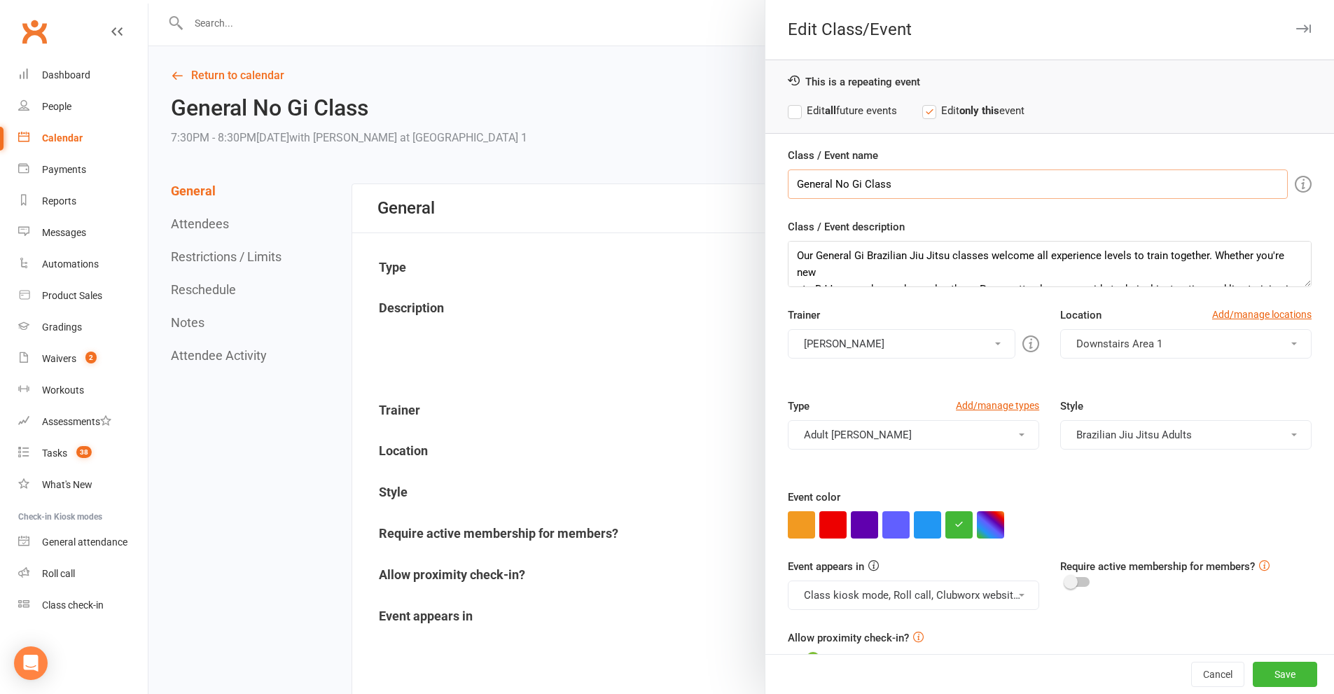
click at [894, 190] on input "General No Gi Class" at bounding box center [1038, 184] width 500 height 29
drag, startPoint x: 794, startPoint y: 116, endPoint x: 829, endPoint y: 126, distance: 35.7
click at [796, 116] on label "Edit all future events" at bounding box center [842, 110] width 109 height 17
click at [1273, 669] on button "Save" at bounding box center [1285, 674] width 64 height 25
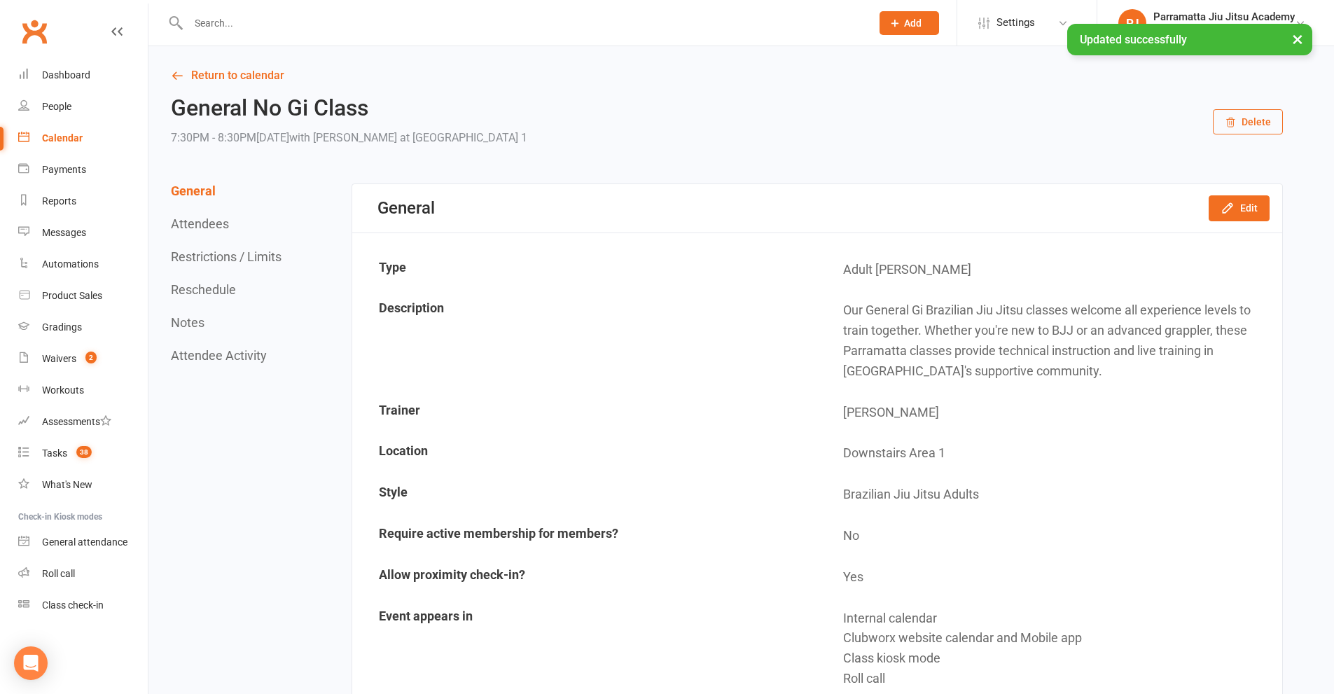
drag, startPoint x: 67, startPoint y: 135, endPoint x: 429, endPoint y: 131, distance: 362.1
click at [69, 135] on div "Calendar" at bounding box center [62, 137] width 41 height 11
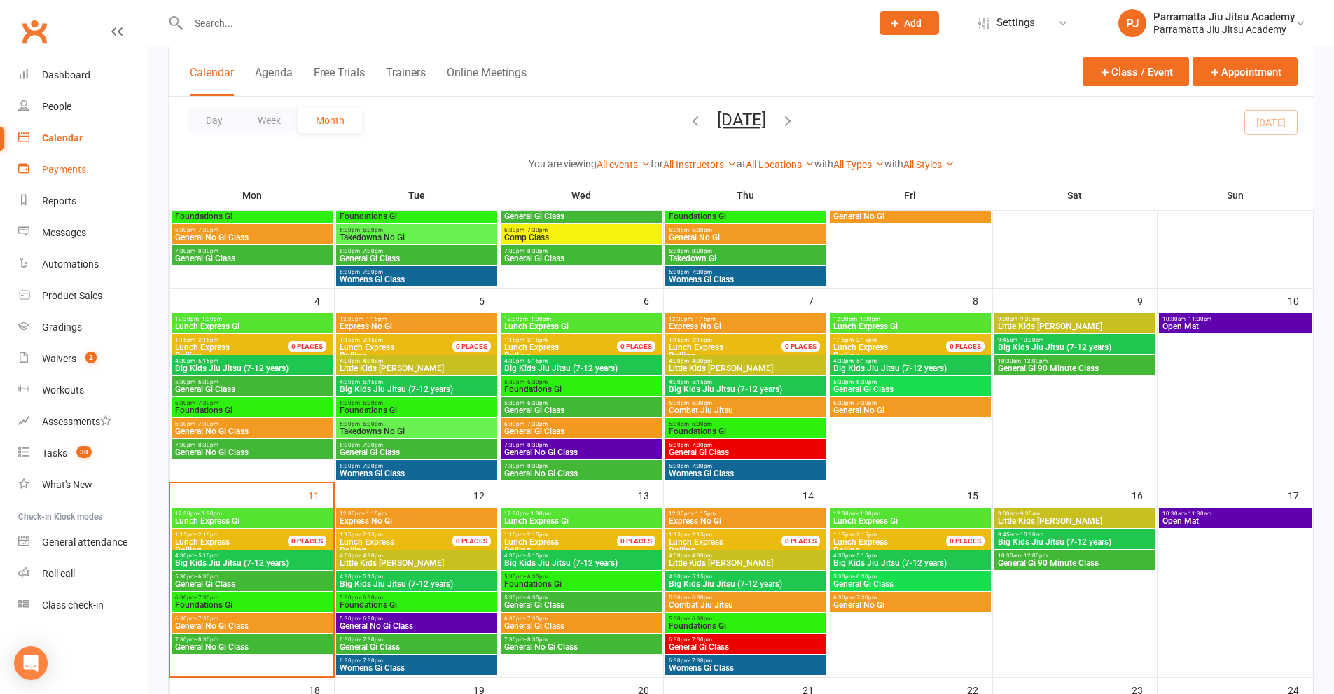
scroll to position [70, 0]
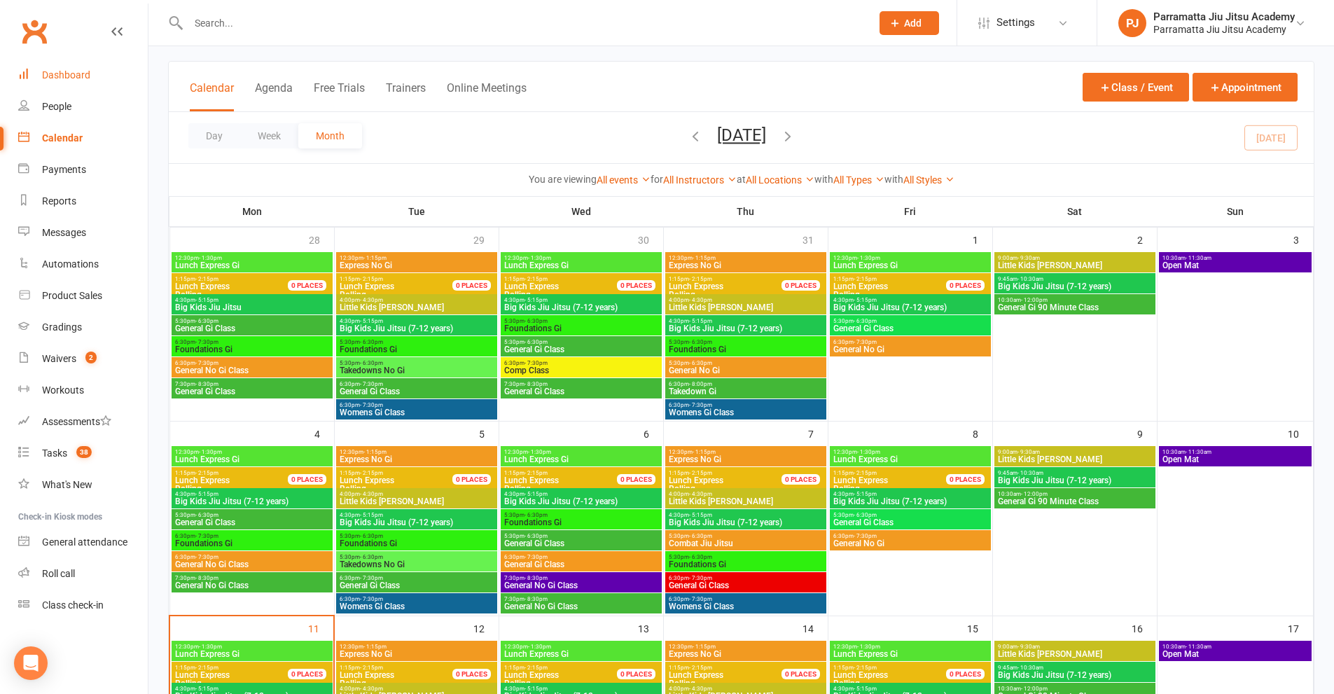
click at [70, 80] on div "Dashboard" at bounding box center [66, 74] width 48 height 11
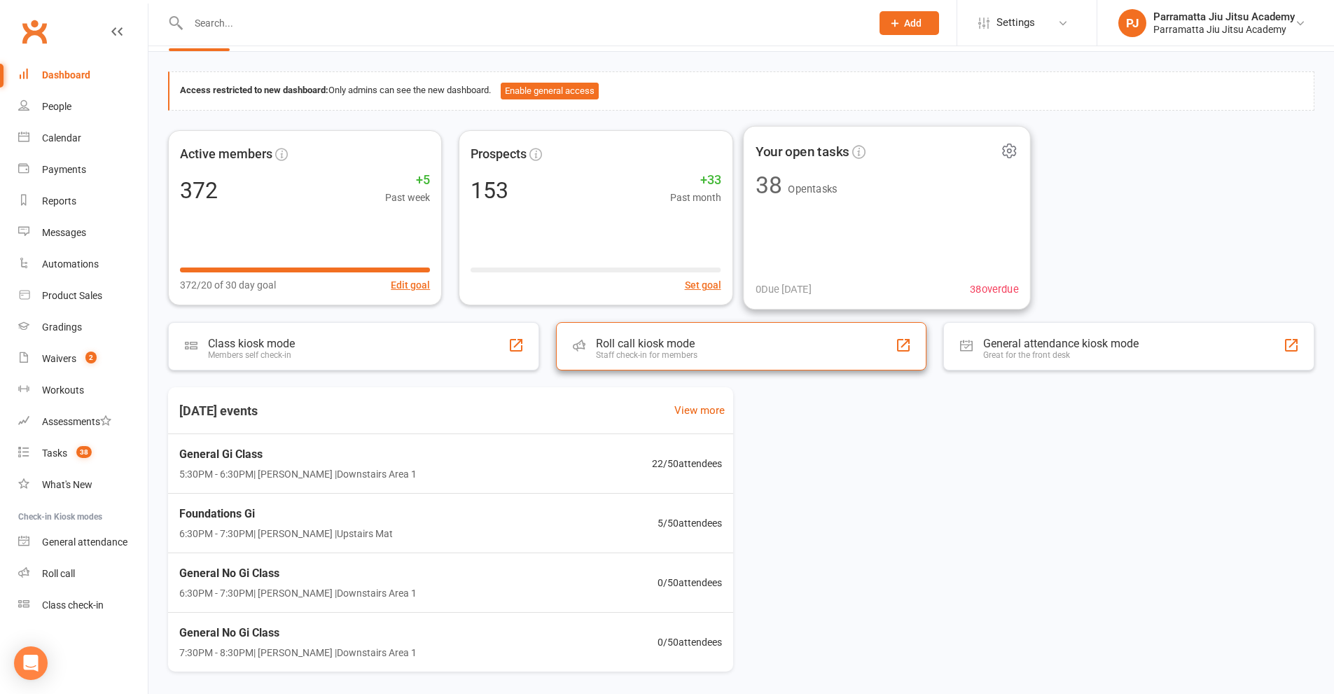
scroll to position [95, 0]
